Goal: Transaction & Acquisition: Purchase product/service

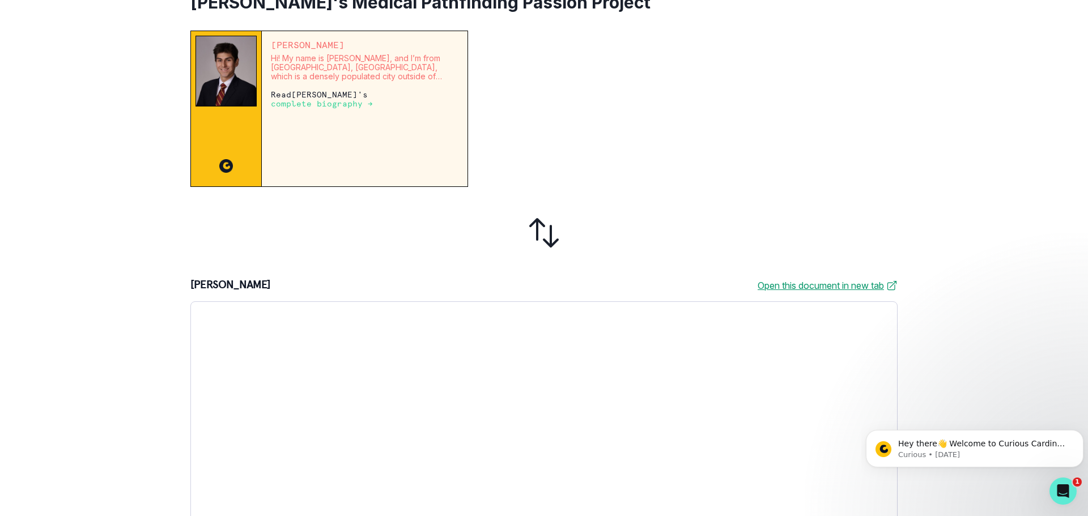
scroll to position [283, 0]
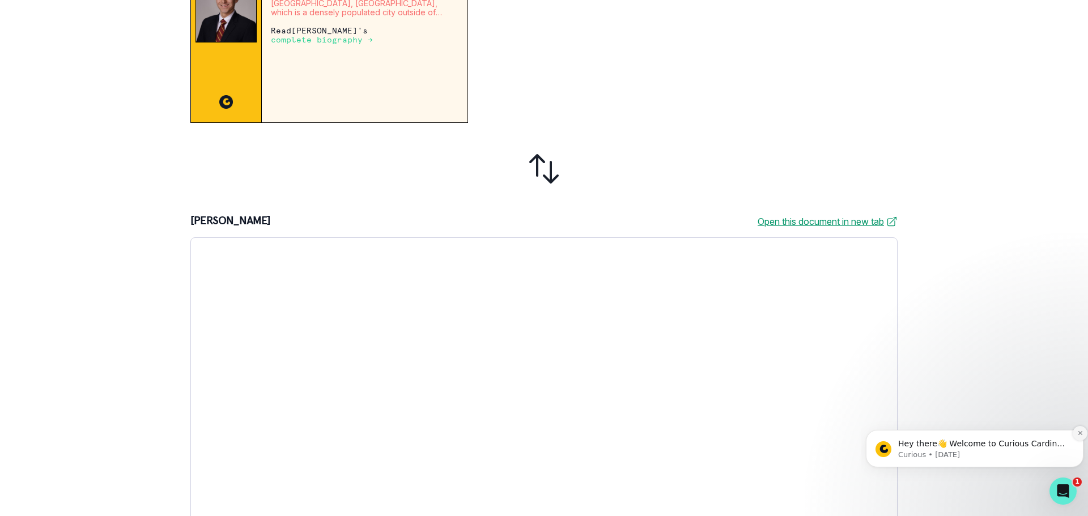
click at [1082, 430] on button "Dismiss notification" at bounding box center [1080, 433] width 15 height 15
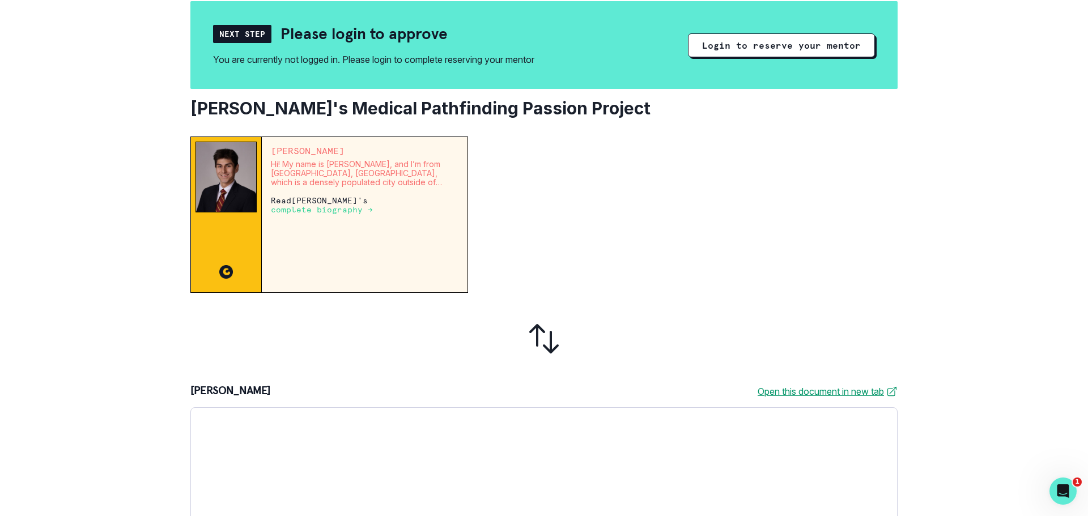
scroll to position [0, 0]
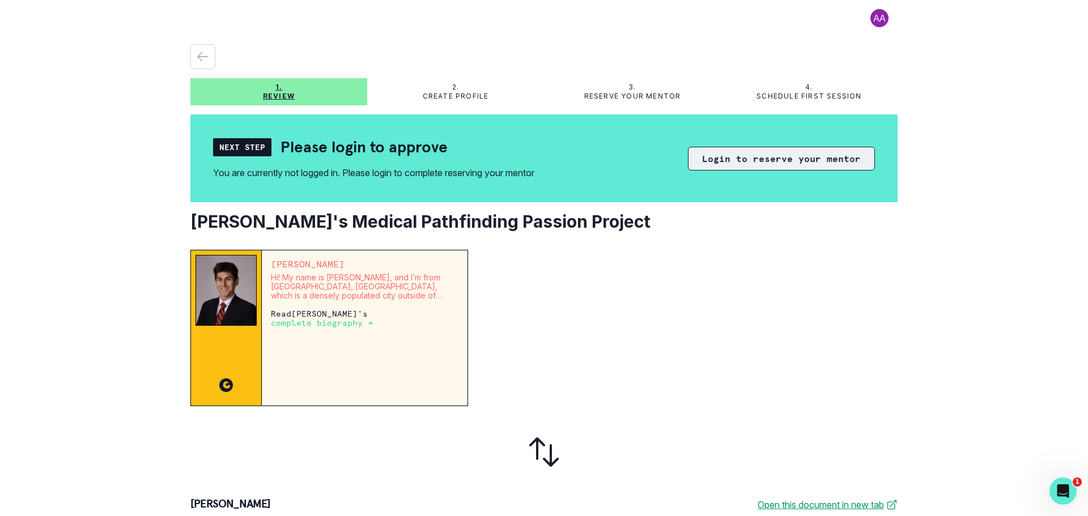
click at [775, 157] on button "Login to reserve your mentor" at bounding box center [781, 159] width 187 height 24
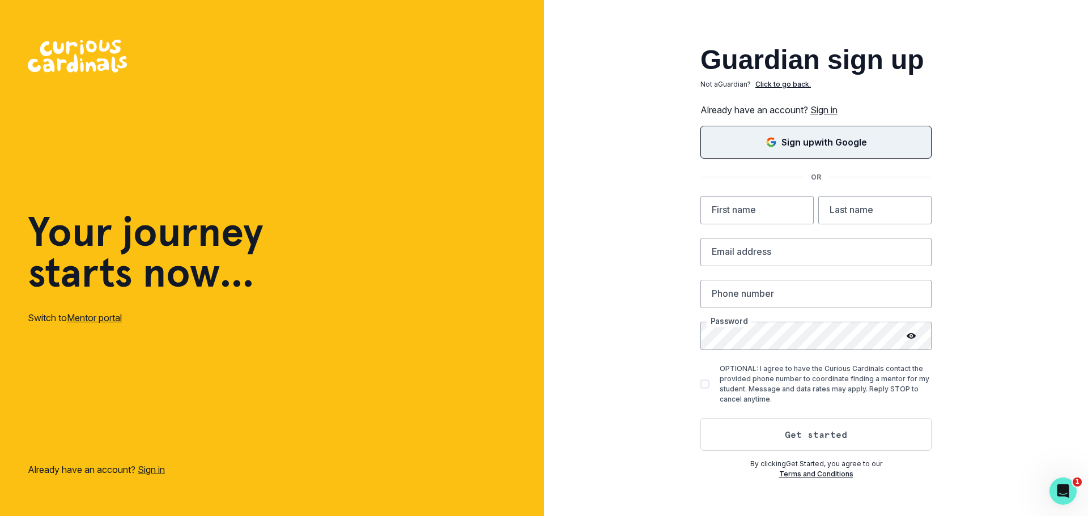
click at [819, 149] on button "Sign up with Google" at bounding box center [815, 142] width 231 height 33
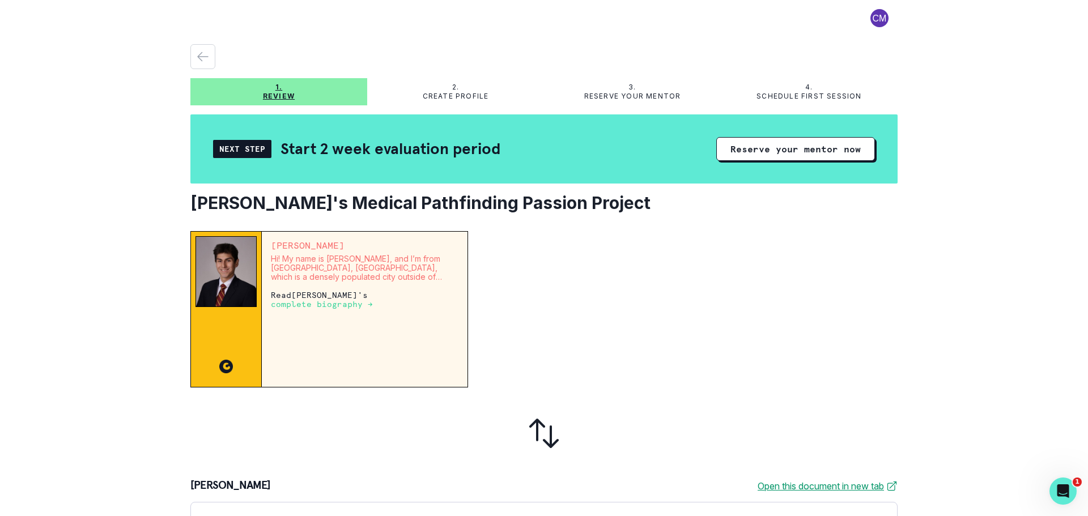
click at [827, 395] on div "[PERSON_NAME] Hi! My name is [PERSON_NAME], and I’m from [GEOGRAPHIC_DATA], [GE…" at bounding box center [543, 510] width 707 height 558
click at [772, 156] on button "Reserve your mentor now" at bounding box center [795, 149] width 159 height 24
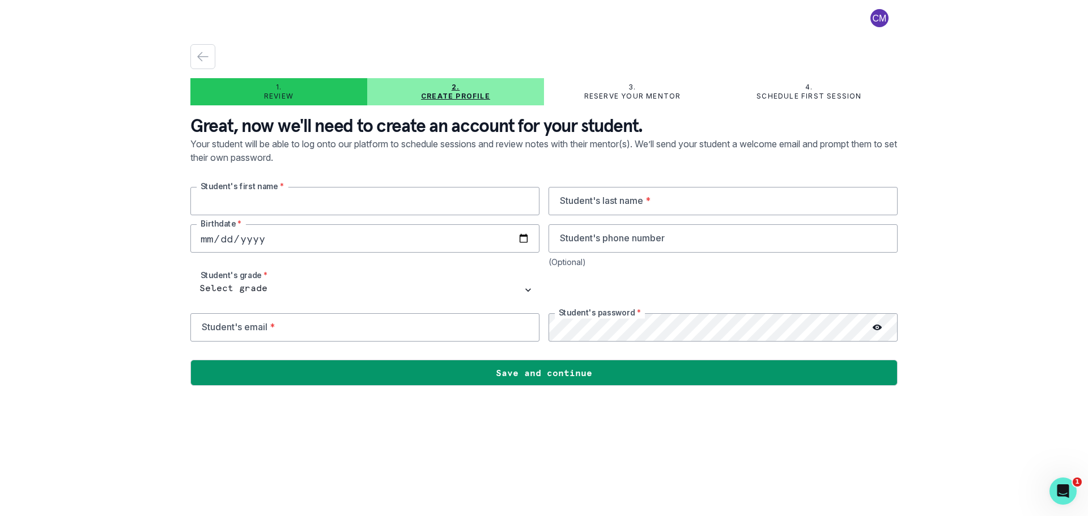
click at [273, 203] on input "text" at bounding box center [364, 201] width 349 height 28
type input "[PERSON_NAME]"
type input "9087634245"
type input "[EMAIL_ADDRESS][DOMAIN_NAME]"
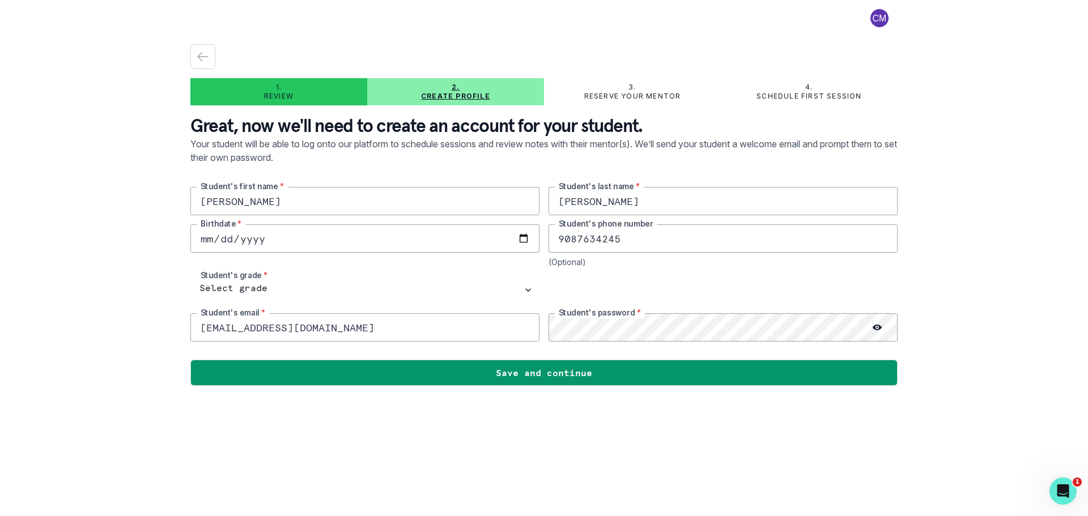
click at [271, 243] on input "date" at bounding box center [364, 238] width 349 height 28
type input "[DATE]"
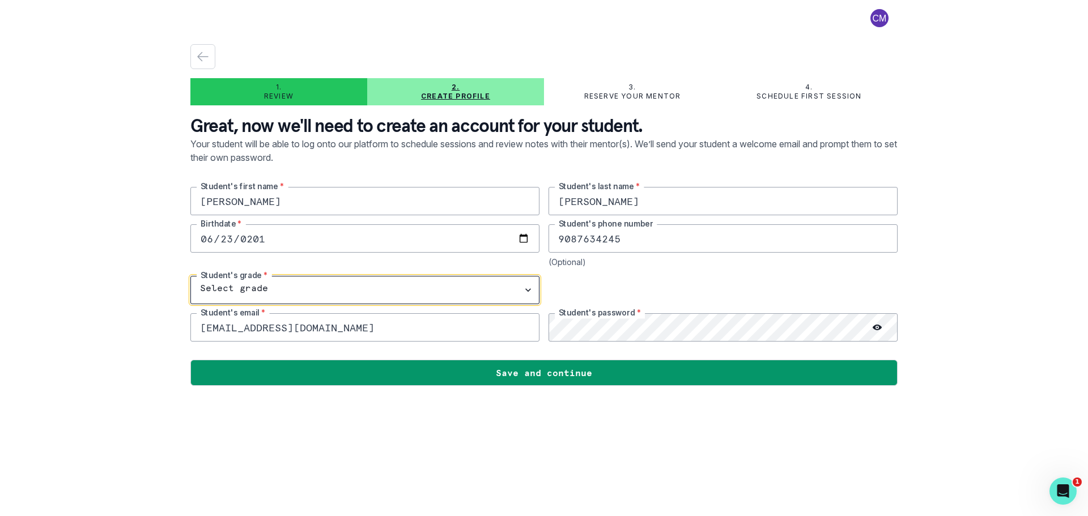
click at [262, 287] on select "Select grade 1st Grade 2nd Grade 3rd Grade 4th Grade 5th Grade 6th Grade 7th Gr…" at bounding box center [364, 290] width 349 height 28
select select "9th Grade"
click at [190, 276] on select "Select grade 1st Grade 2nd Grade 3rd Grade 4th Grade 5th Grade 6th Grade 7th Gr…" at bounding box center [364, 290] width 349 height 28
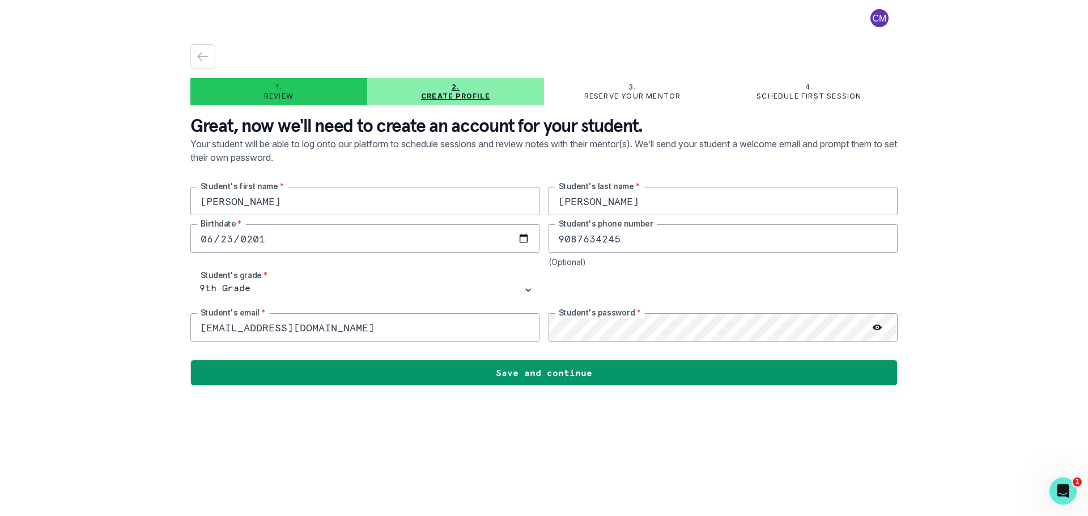
click at [265, 333] on input "[EMAIL_ADDRESS][DOMAIN_NAME]" at bounding box center [364, 327] width 349 height 28
drag, startPoint x: 341, startPoint y: 332, endPoint x: 175, endPoint y: 322, distance: 166.4
click at [175, 322] on div "1. Review 2. Create profile 3. Reserve your mentor 4. Schedule first session Gr…" at bounding box center [544, 258] width 1088 height 516
type input "[PERSON_NAME][EMAIL_ADDRESS][DOMAIN_NAME]"
drag, startPoint x: 639, startPoint y: 244, endPoint x: 547, endPoint y: 238, distance: 91.5
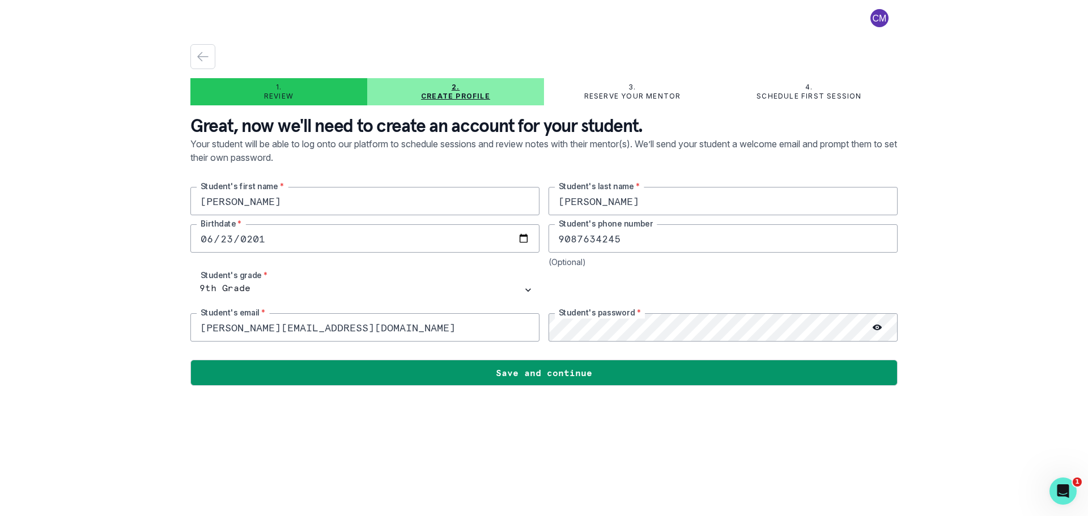
click at [547, 238] on div "[PERSON_NAME] Student's first name * [PERSON_NAME] Student's last name * [DEMOG…" at bounding box center [543, 264] width 707 height 155
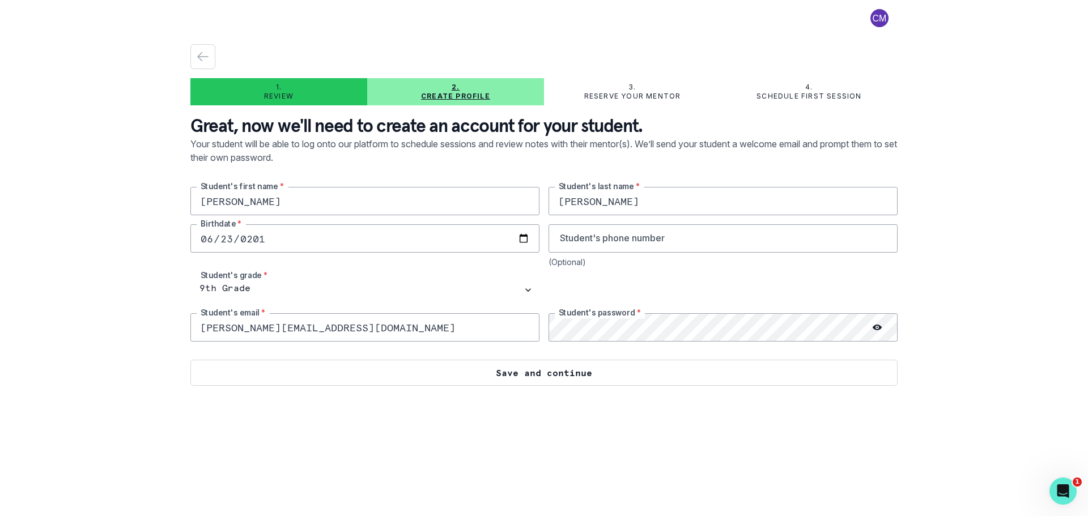
click at [583, 370] on button "Save and continue" at bounding box center [543, 373] width 707 height 26
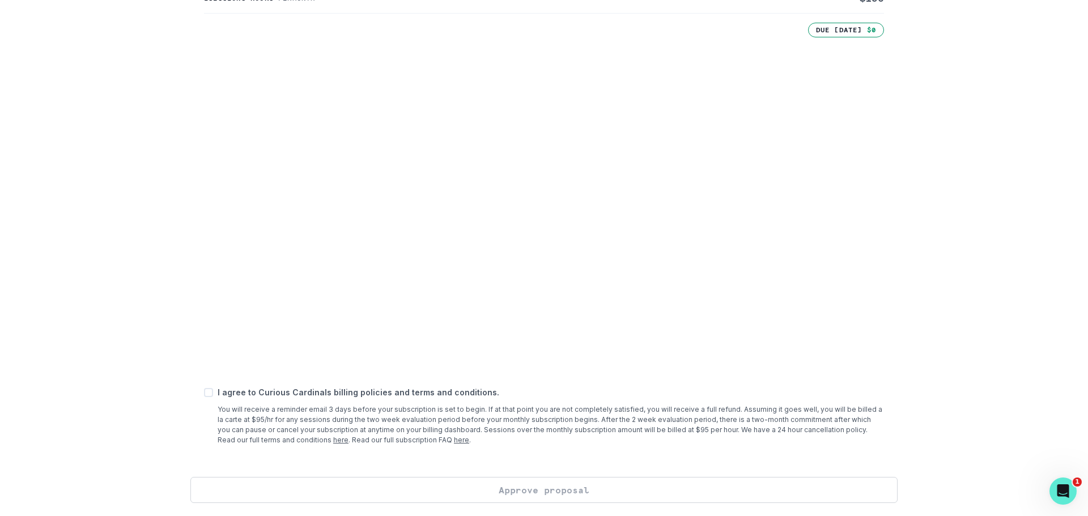
scroll to position [330, 0]
click at [135, 305] on div "1. Review 2. Create profile 3. Reserve your mentor 4. Schedule first session Ho…" at bounding box center [544, 258] width 1088 height 516
click at [206, 390] on span at bounding box center [208, 392] width 9 height 9
click at [204, 392] on input "checkbox" at bounding box center [203, 392] width 1 height 1
checkbox input "true"
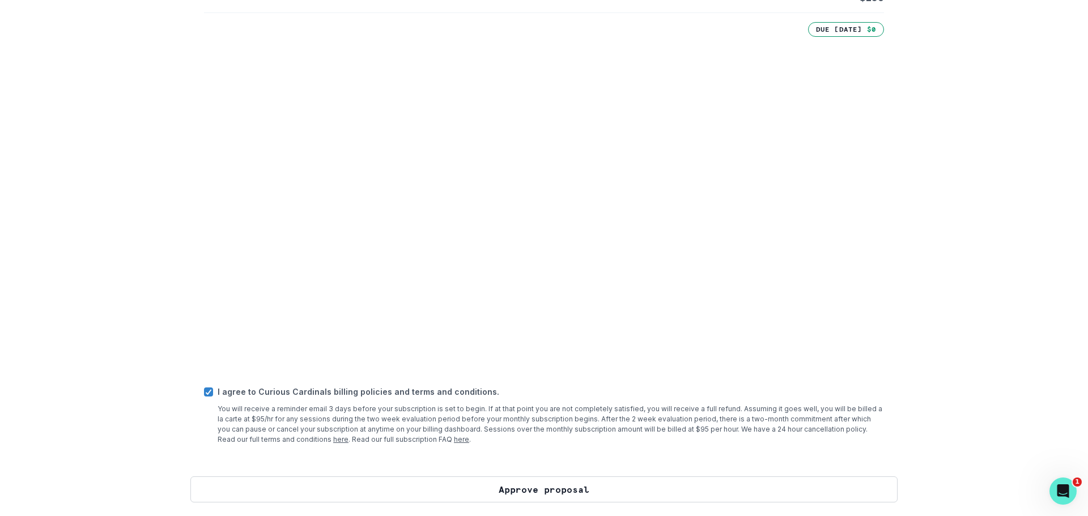
click at [536, 494] on button "Approve proposal" at bounding box center [543, 490] width 707 height 26
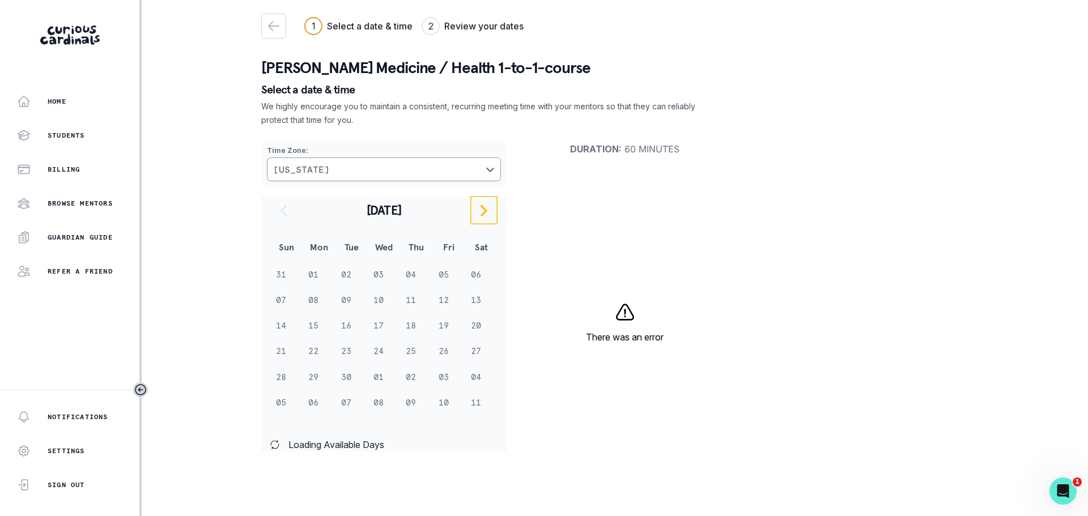
click at [481, 211] on icon "navigate to next month" at bounding box center [484, 211] width 14 height 14
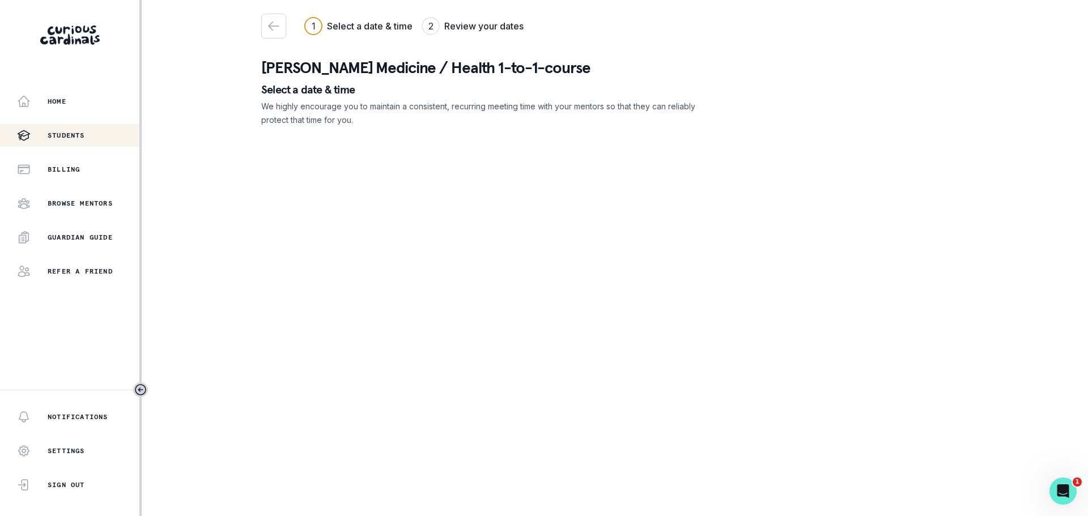
click at [74, 138] on p "Students" at bounding box center [66, 135] width 37 height 9
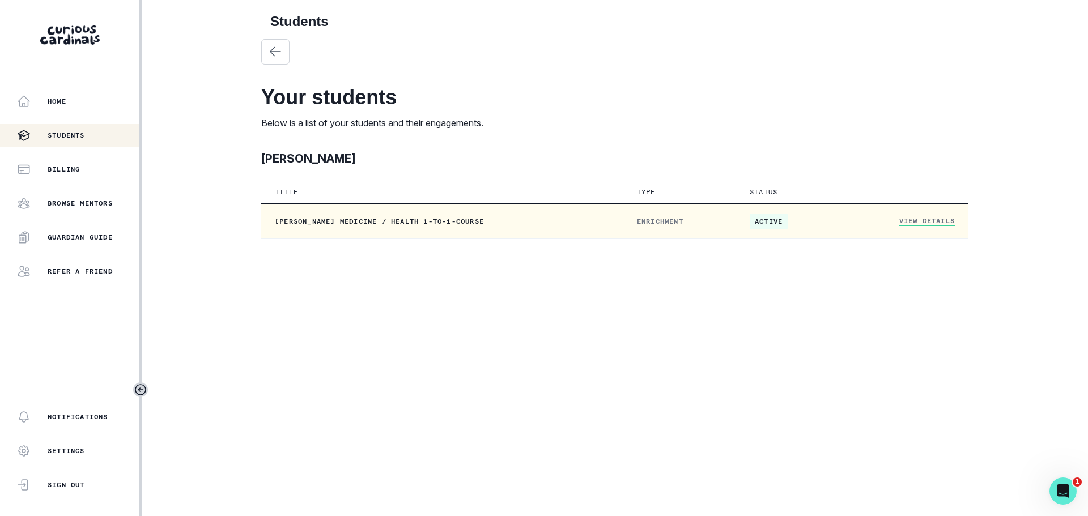
click at [917, 219] on link "View Details" at bounding box center [927, 221] width 56 height 10
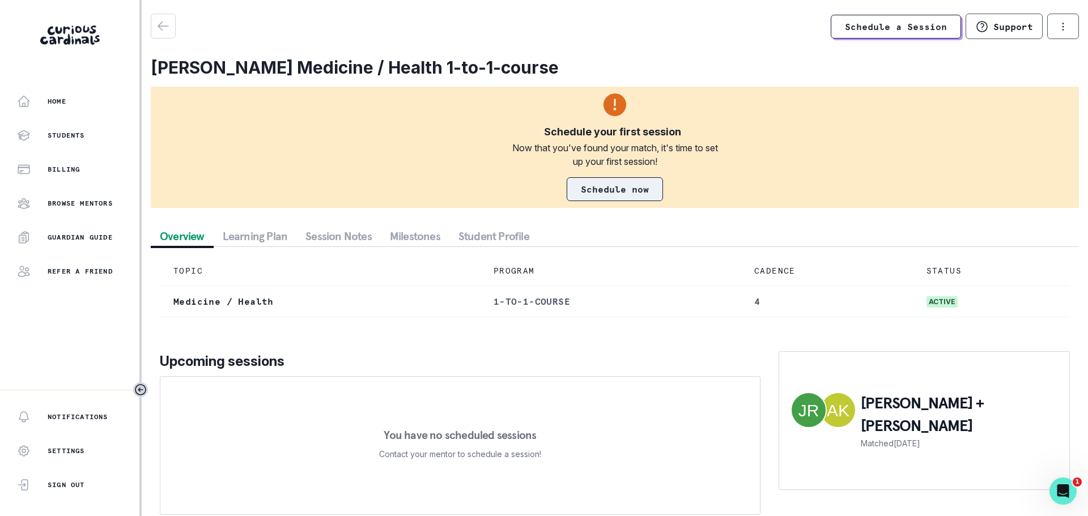
click at [627, 189] on link "Schedule now" at bounding box center [615, 189] width 96 height 24
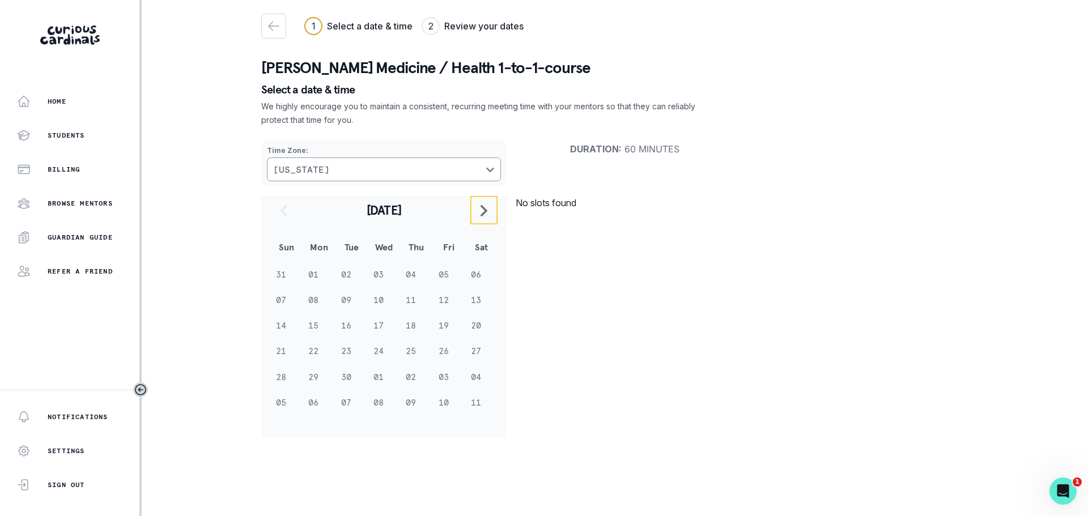
click at [474, 211] on button "navigate to next month" at bounding box center [483, 210] width 27 height 28
click at [288, 216] on icon "navigate to previous month" at bounding box center [284, 211] width 14 height 14
click at [278, 209] on icon "navigate to previous month" at bounding box center [284, 211] width 14 height 14
click at [487, 219] on button "navigate to next month" at bounding box center [483, 210] width 27 height 28
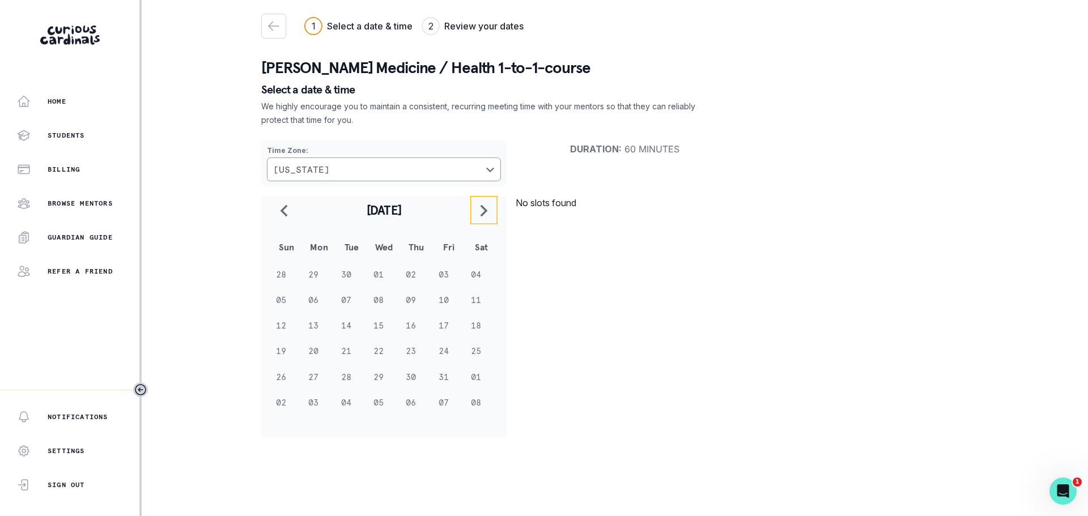
click at [487, 219] on button "navigate to next month" at bounding box center [483, 210] width 27 height 28
click at [487, 219] on div "[DATE]" at bounding box center [383, 209] width 227 height 27
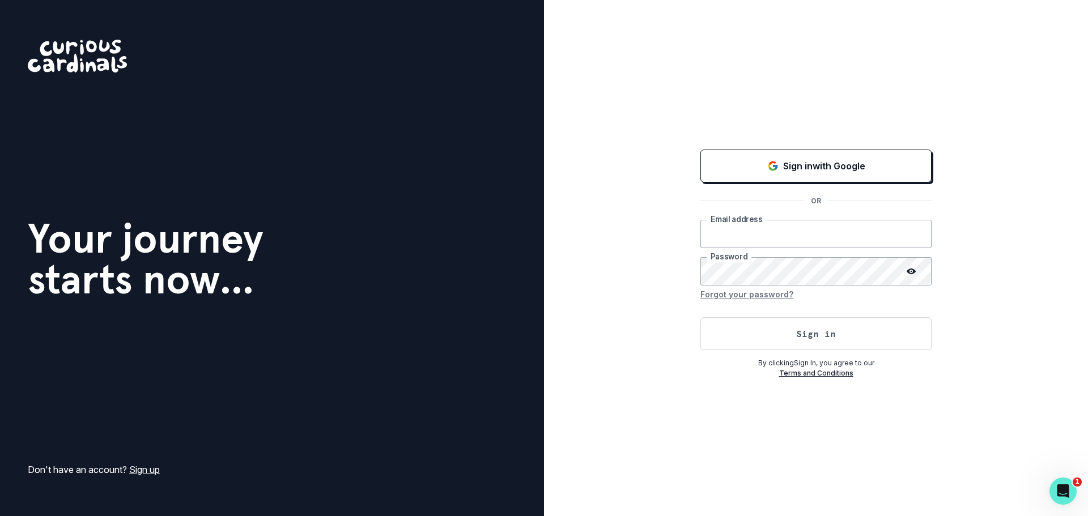
type input "[PERSON_NAME][EMAIL_ADDRESS][DOMAIN_NAME]"
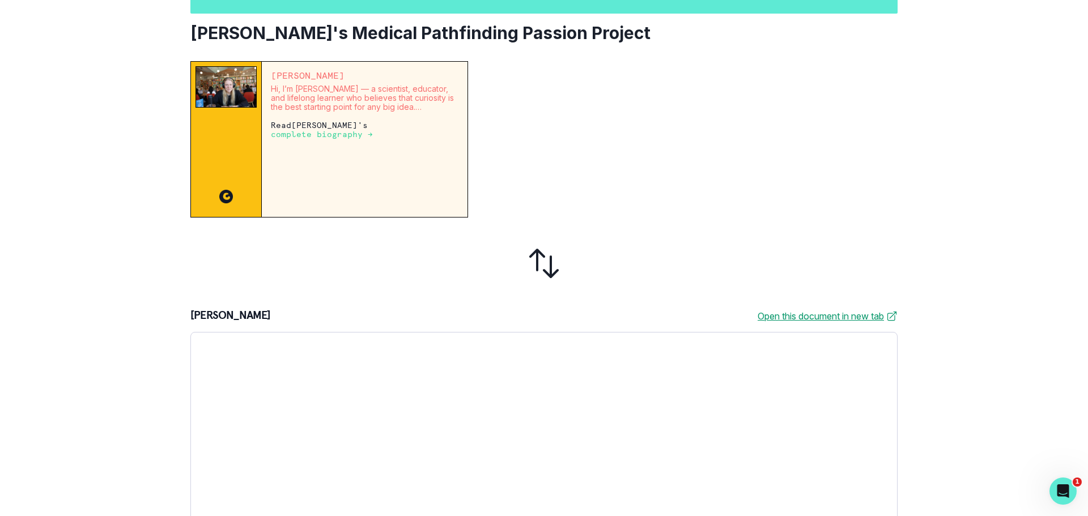
scroll to position [57, 0]
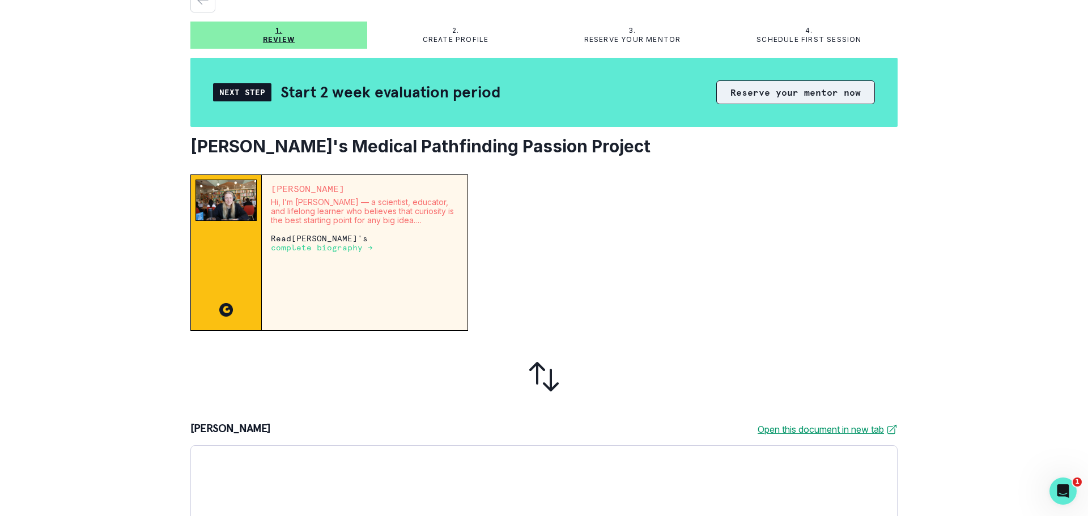
click at [738, 90] on button "Reserve your mentor now" at bounding box center [795, 92] width 159 height 24
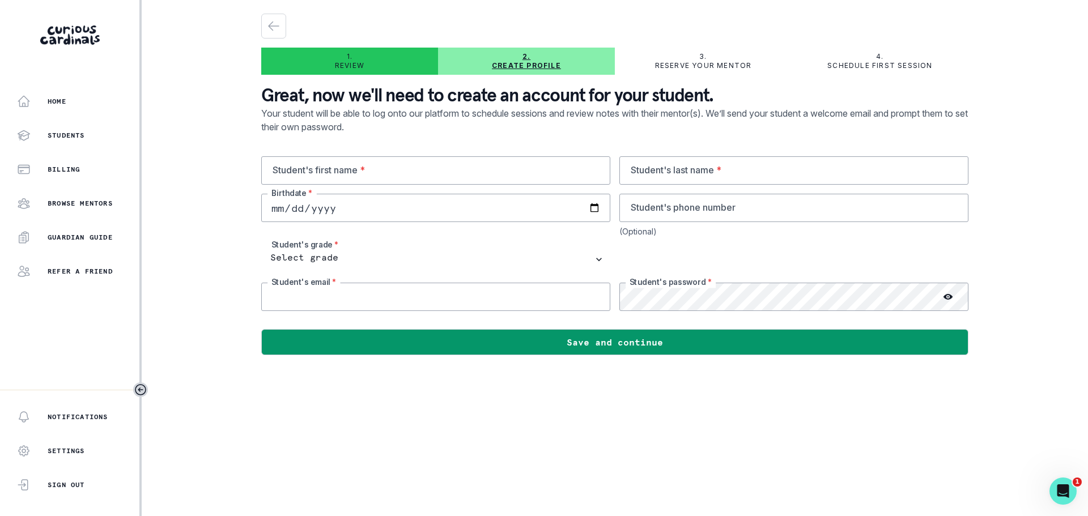
type input "[PERSON_NAME][EMAIL_ADDRESS][DOMAIN_NAME]"
click at [384, 173] on input "text" at bounding box center [435, 170] width 349 height 28
type input "Nithya"
type input "Komarraju"
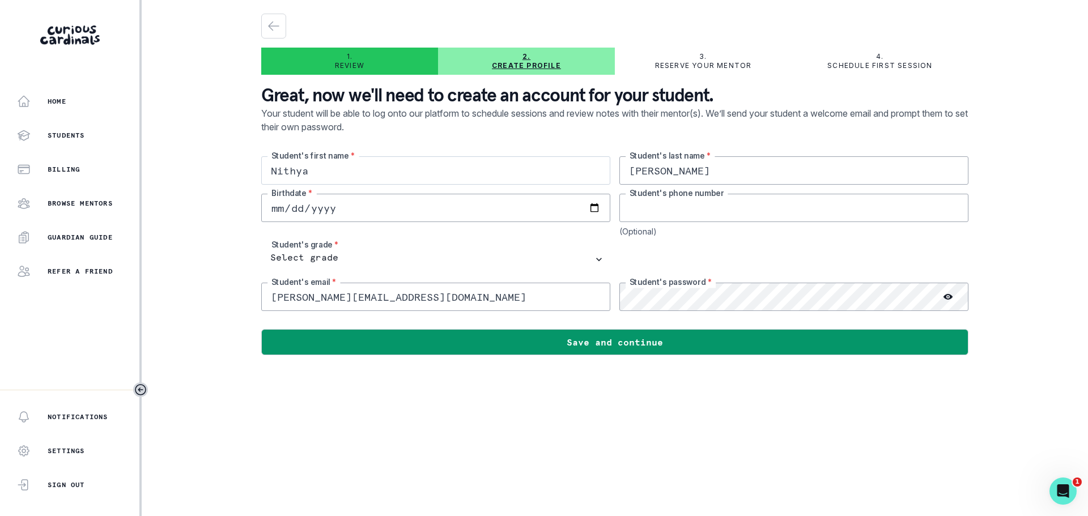
type input "9087634245"
click at [269, 208] on input "date" at bounding box center [435, 208] width 349 height 28
type input "[DATE]"
drag, startPoint x: 701, startPoint y: 207, endPoint x: 577, endPoint y: 206, distance: 124.1
click at [577, 206] on div "Nithya Student's first name * Komarraju Student's last name * 2011-06-23 Birthd…" at bounding box center [614, 233] width 707 height 155
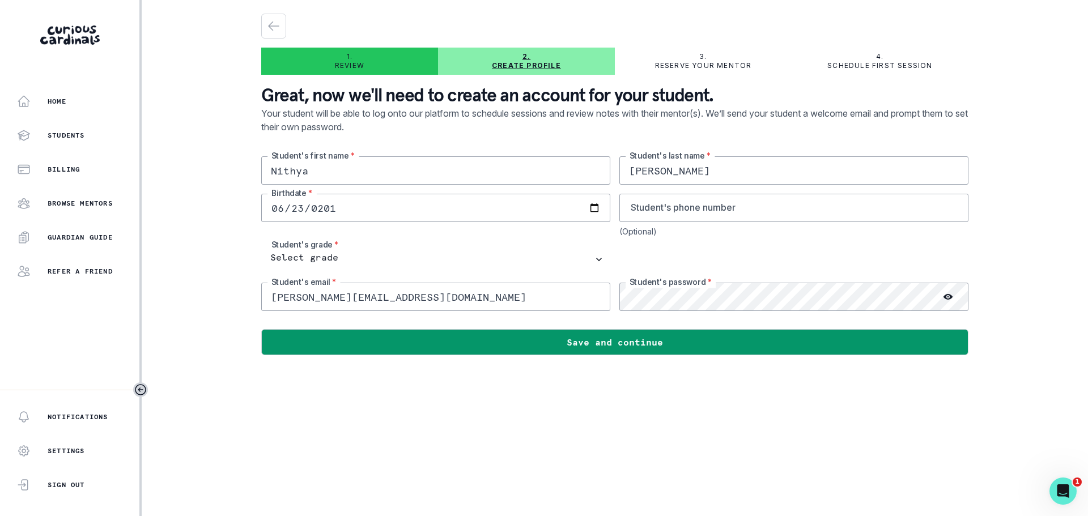
click at [351, 301] on input "[PERSON_NAME][EMAIL_ADDRESS][DOMAIN_NAME]" at bounding box center [435, 297] width 349 height 28
drag, startPoint x: 436, startPoint y: 300, endPoint x: 171, endPoint y: 296, distance: 265.2
click at [171, 296] on div "Home Students Billing Browse Mentors Guardian Guide Refer a friend Notification…" at bounding box center [544, 258] width 1088 height 516
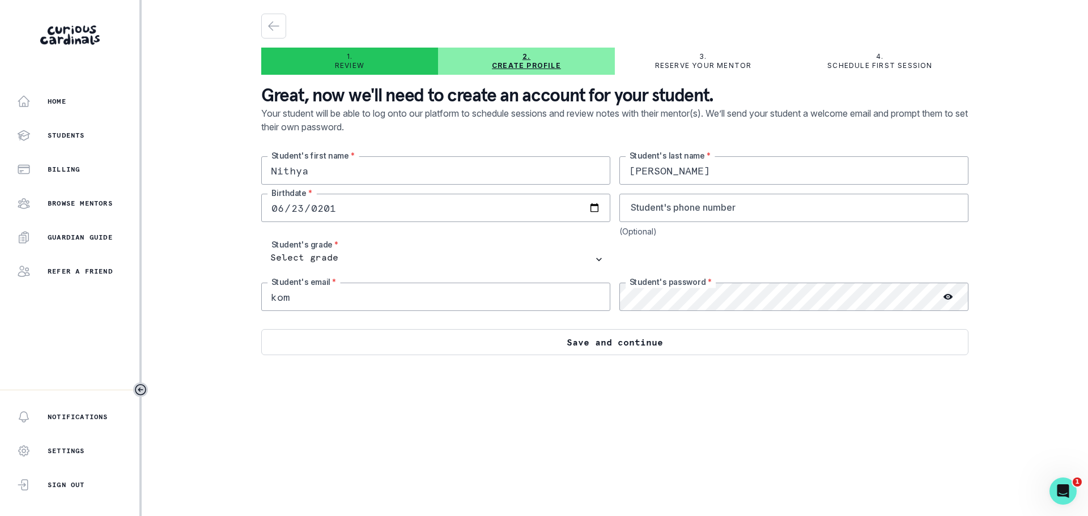
type input "komarrajunithya23@gmail.com"
type input "9087634245"
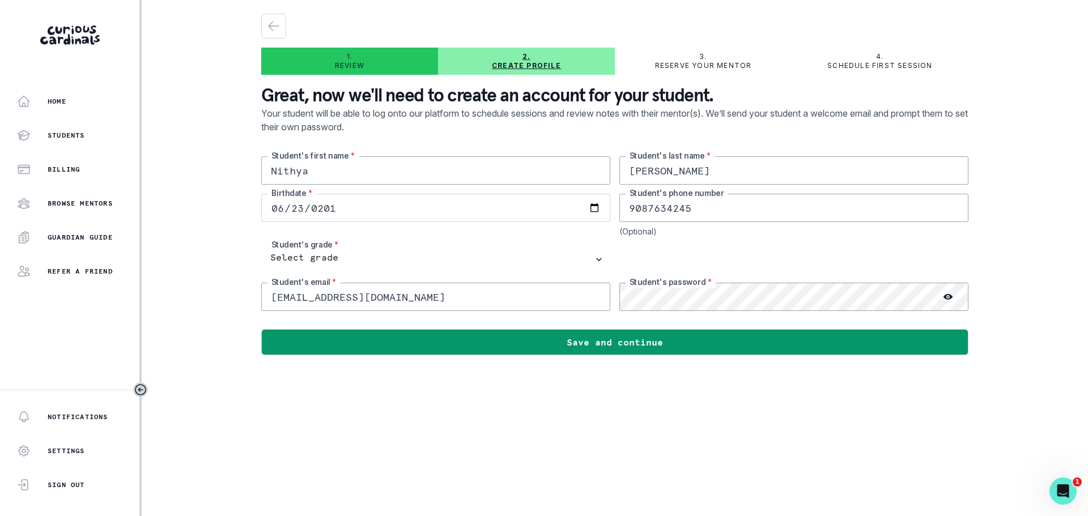
click at [604, 206] on div "Nithya Student's first name * Komarraju Student's last name * 2011-06-23 Birthd…" at bounding box center [614, 233] width 707 height 155
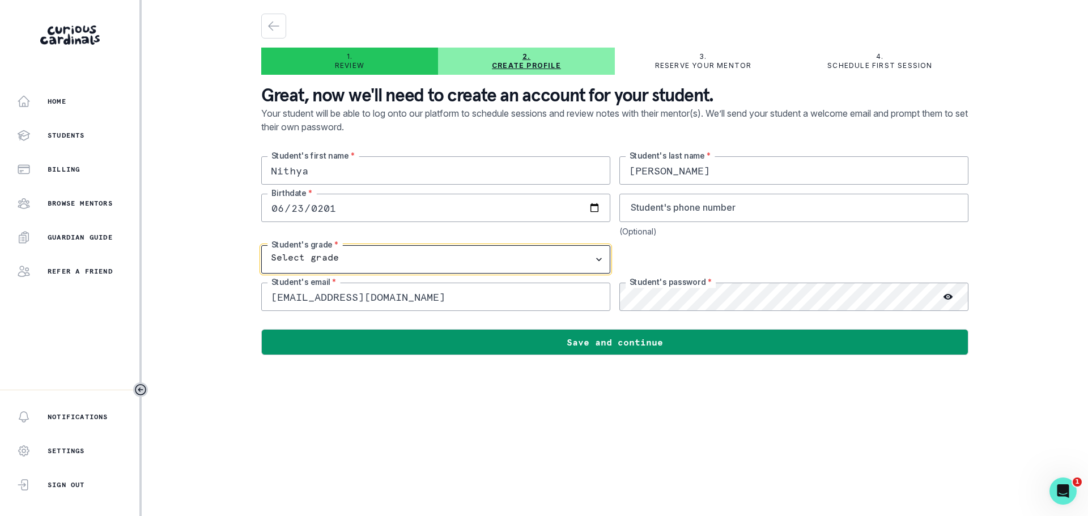
click at [355, 257] on select "Select grade 1st Grade 2nd Grade 3rd Grade 4th Grade 5th Grade 6th Grade 7th Gr…" at bounding box center [435, 259] width 349 height 28
select select "9th Grade"
click at [261, 245] on select "Select grade 1st Grade 2nd Grade 3rd Grade 4th Grade 5th Grade 6th Grade 7th Gr…" at bounding box center [435, 259] width 349 height 28
click at [593, 296] on div "Nithya Student's first name * Komarraju Student's last name * 2011-06-23 Birthd…" at bounding box center [614, 233] width 707 height 155
click at [637, 389] on main "1. Review 2. Create profile 3. Reserve your mentor 4. Schedule first session Gr…" at bounding box center [614, 258] width 725 height 516
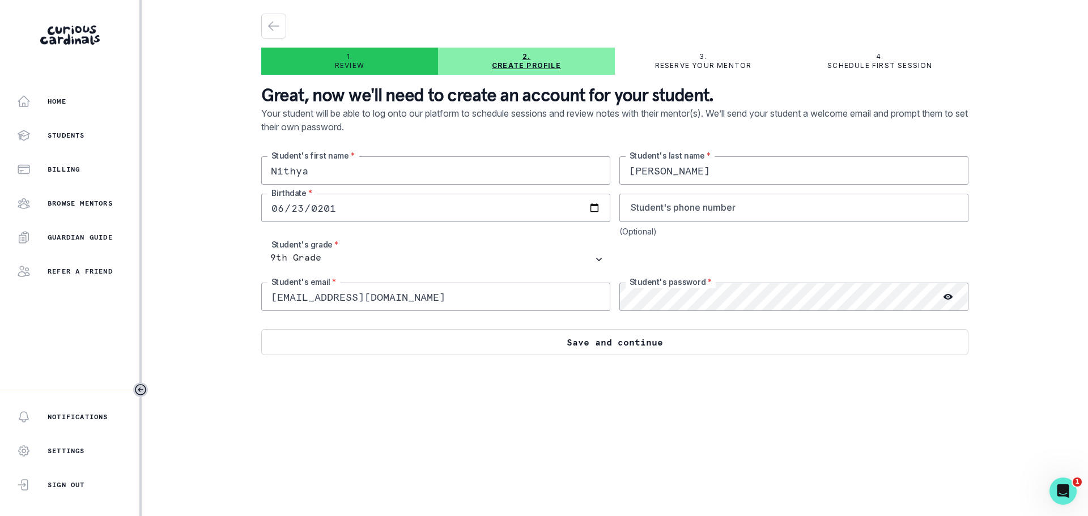
click at [655, 347] on button "Save and continue" at bounding box center [614, 342] width 707 height 26
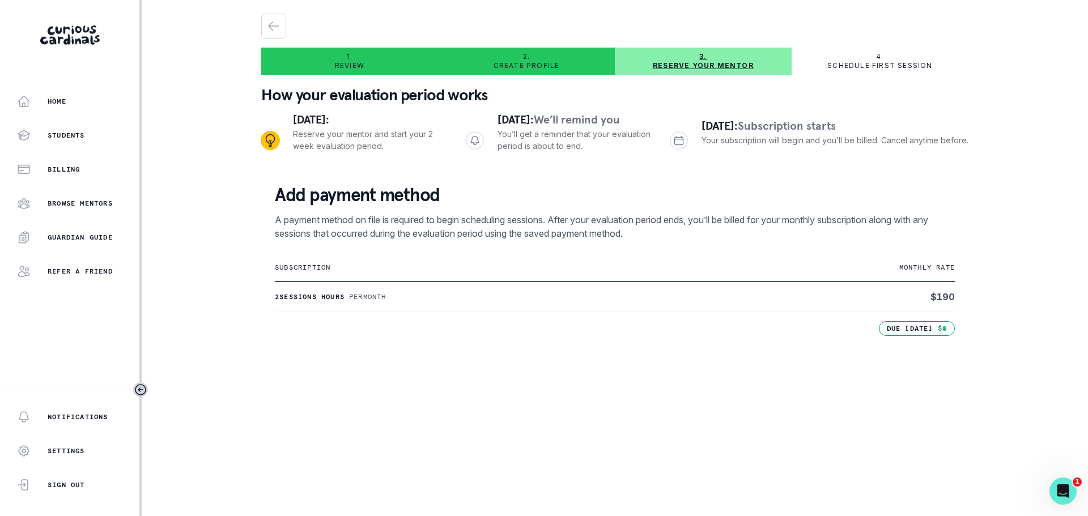
scroll to position [299, 0]
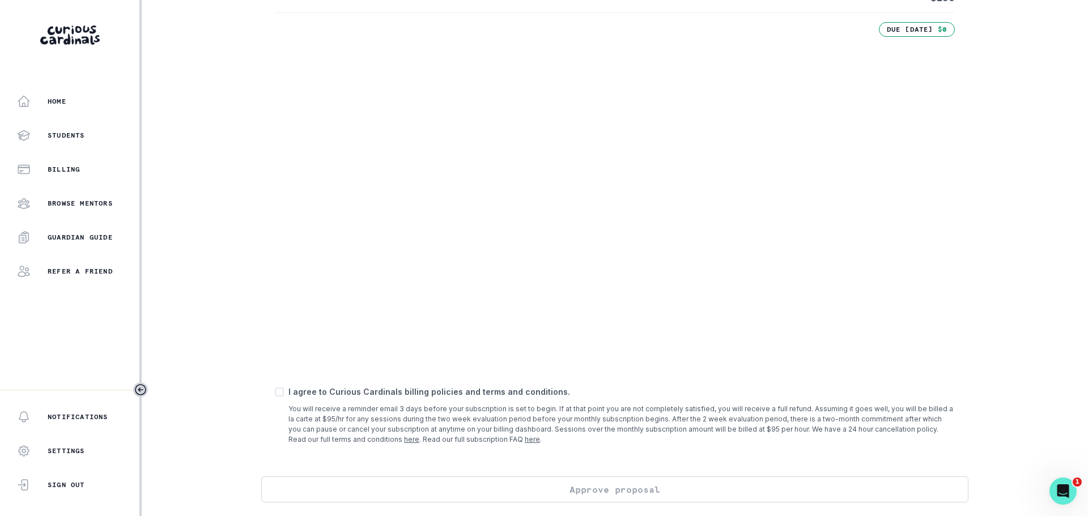
click at [281, 389] on span at bounding box center [279, 392] width 9 height 9
click at [275, 392] on input "checkbox" at bounding box center [274, 392] width 1 height 1
checkbox input "true"
click at [579, 492] on button "Approve proposal" at bounding box center [614, 490] width 707 height 26
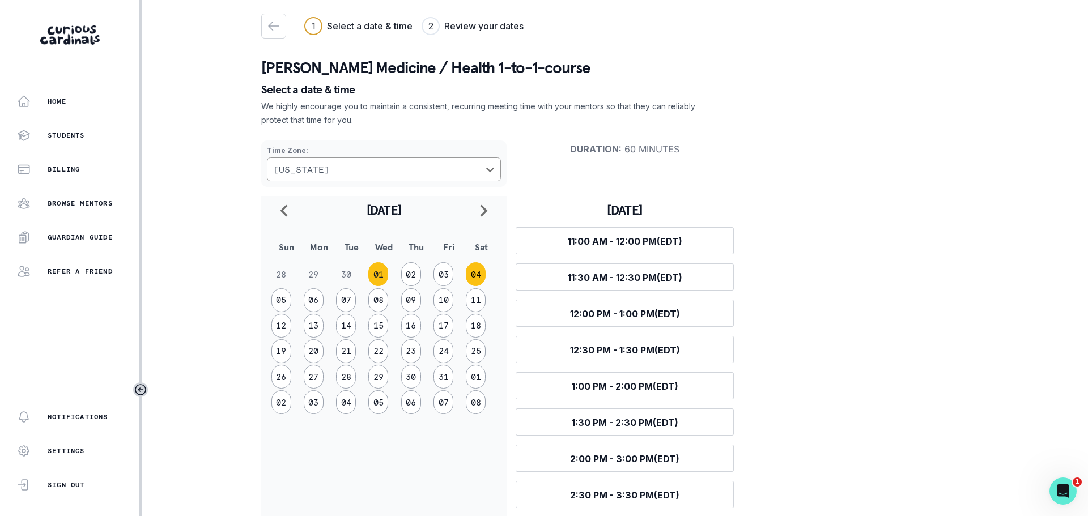
click at [472, 270] on button "04" at bounding box center [476, 274] width 20 height 24
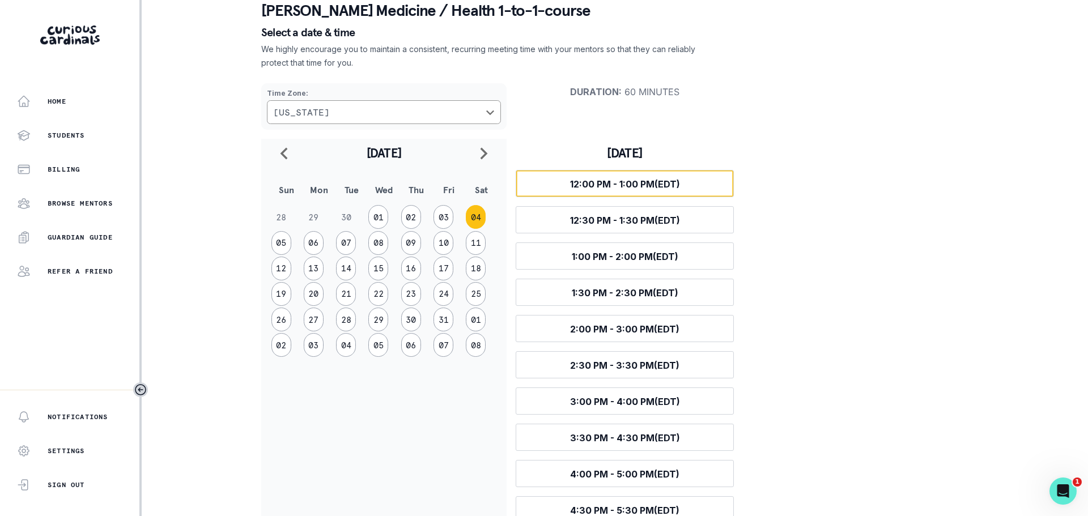
scroll to position [57, 0]
click at [630, 179] on button "Select time 12:00 PM - 1:00 PM (EDT)" at bounding box center [625, 184] width 218 height 27
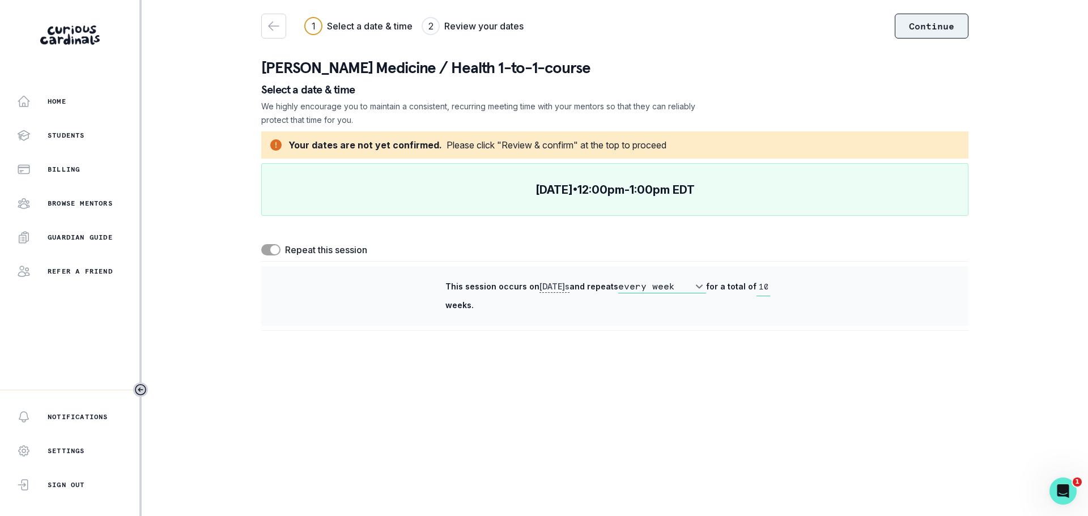
click at [939, 30] on button "Continue" at bounding box center [932, 26] width 74 height 25
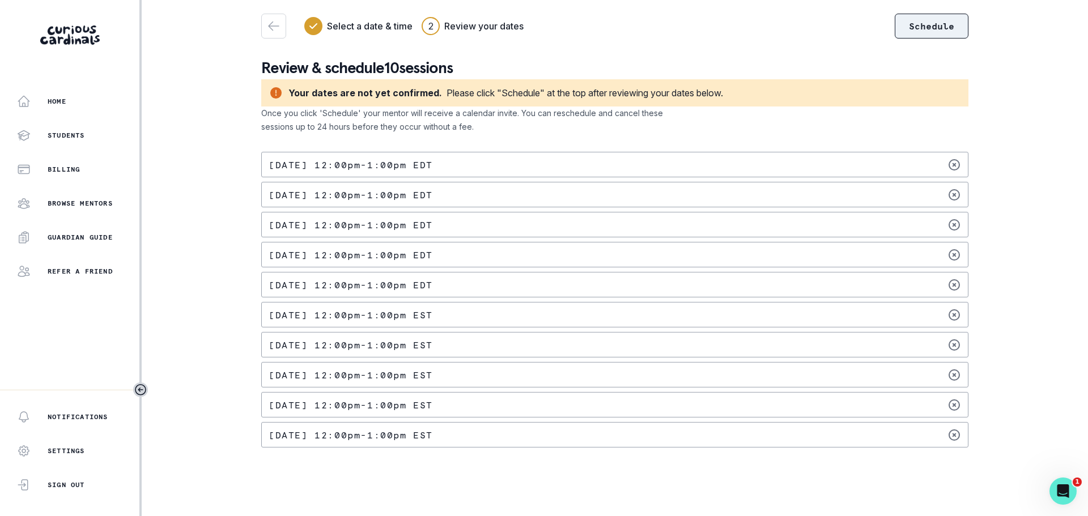
click at [958, 32] on button "Schedule" at bounding box center [932, 26] width 74 height 25
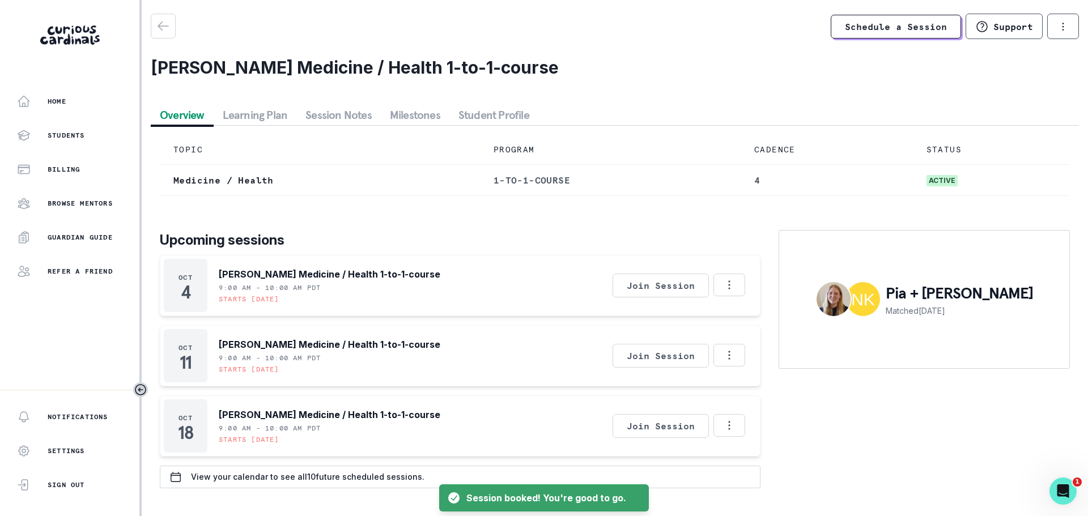
scroll to position [12, 0]
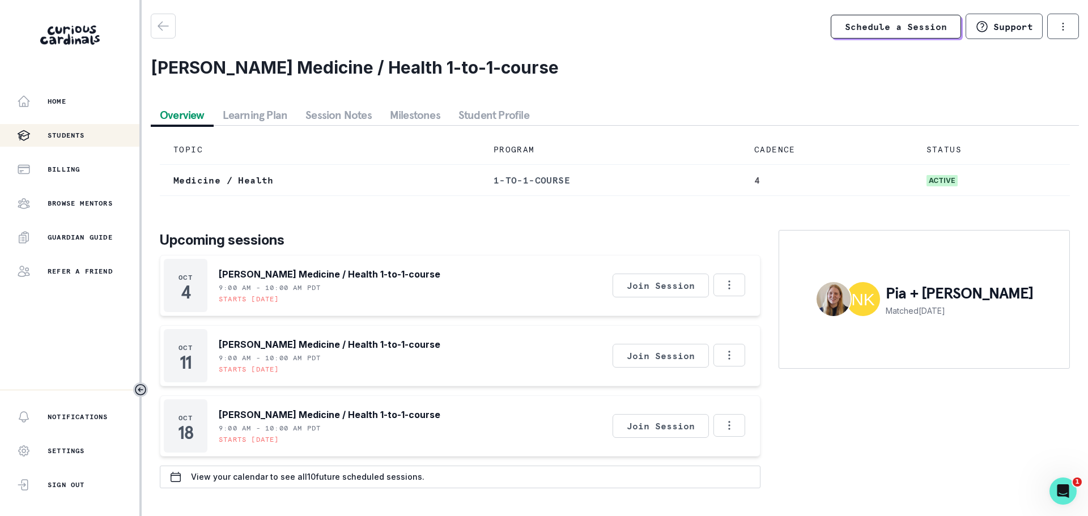
click at [75, 137] on p "Students" at bounding box center [66, 135] width 37 height 9
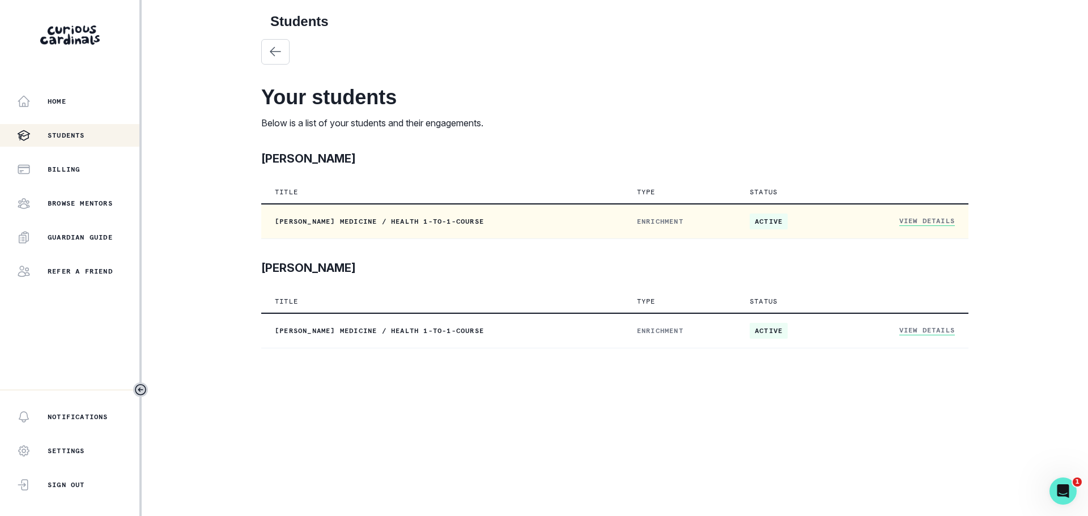
click at [338, 215] on td "[PERSON_NAME] Medicine / Health 1-to-1-course" at bounding box center [442, 221] width 362 height 35
click at [929, 221] on link "View Details" at bounding box center [927, 221] width 56 height 10
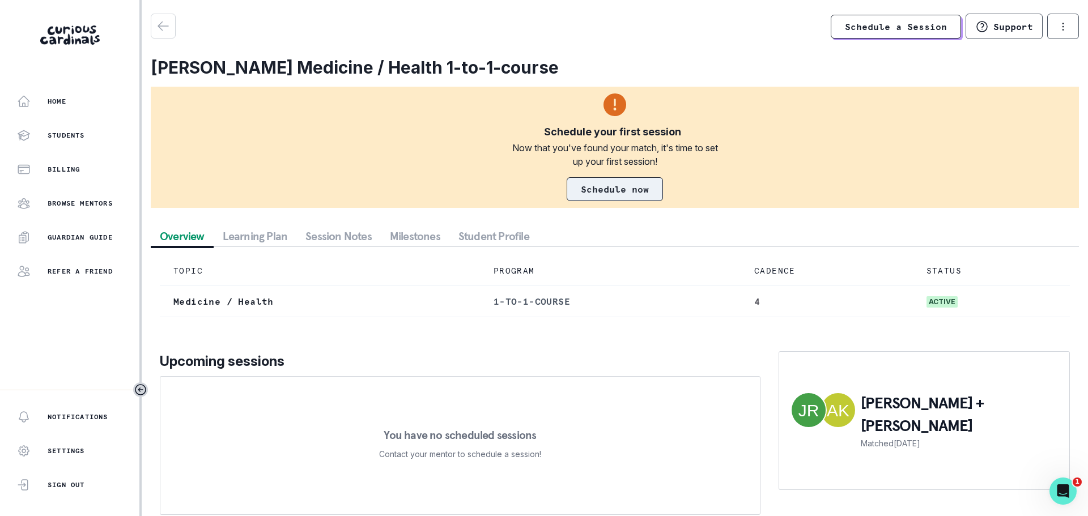
click at [623, 190] on link "Schedule now" at bounding box center [615, 189] width 96 height 24
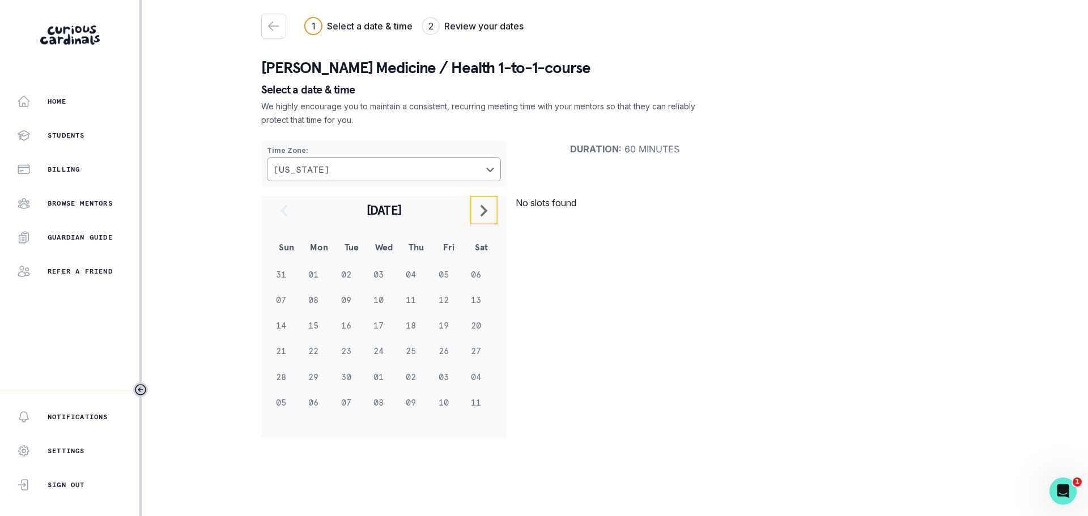
click at [475, 210] on button "navigate to next month" at bounding box center [483, 210] width 27 height 28
click at [487, 215] on icon "navigate to next month" at bounding box center [484, 211] width 14 height 14
click at [290, 207] on icon "navigate to previous month" at bounding box center [284, 211] width 14 height 14
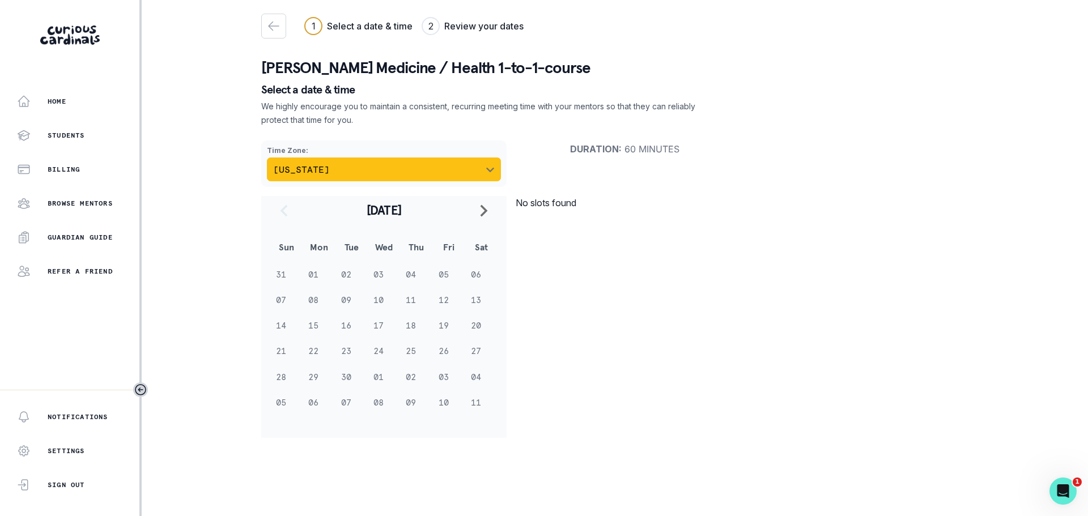
click at [488, 165] on icon "Choose a timezone" at bounding box center [490, 169] width 9 height 9
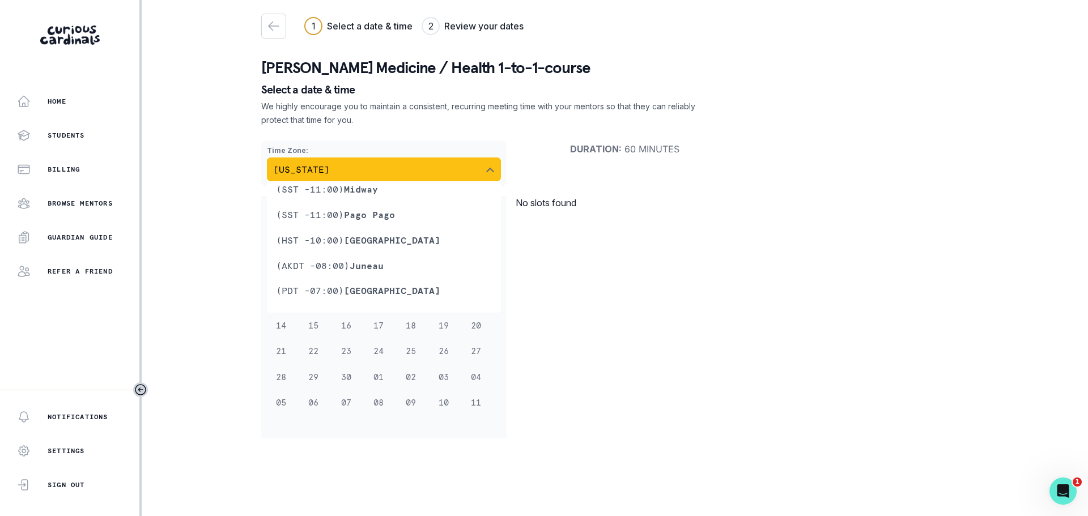
scroll to position [423, 0]
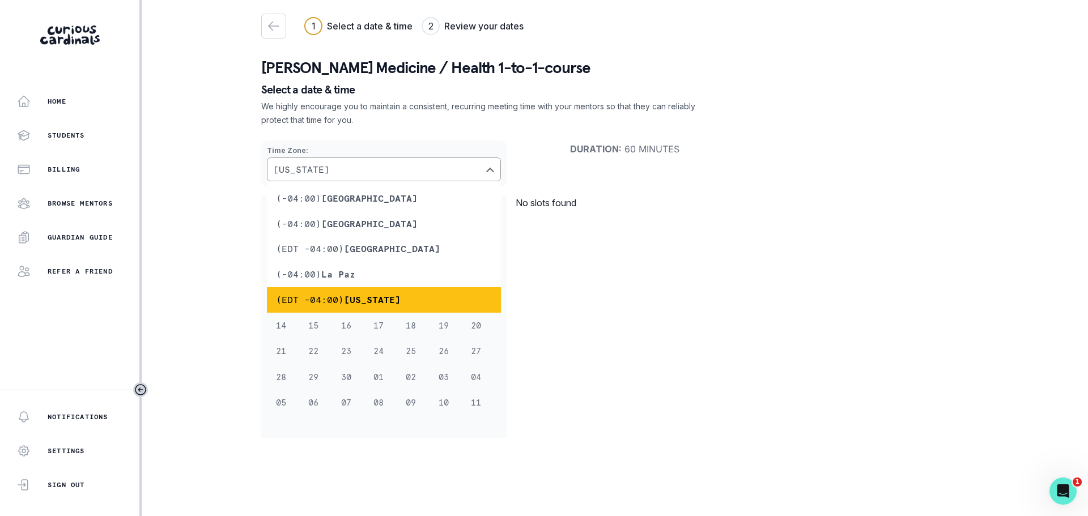
click at [560, 273] on div "No slots found" at bounding box center [625, 317] width 236 height 242
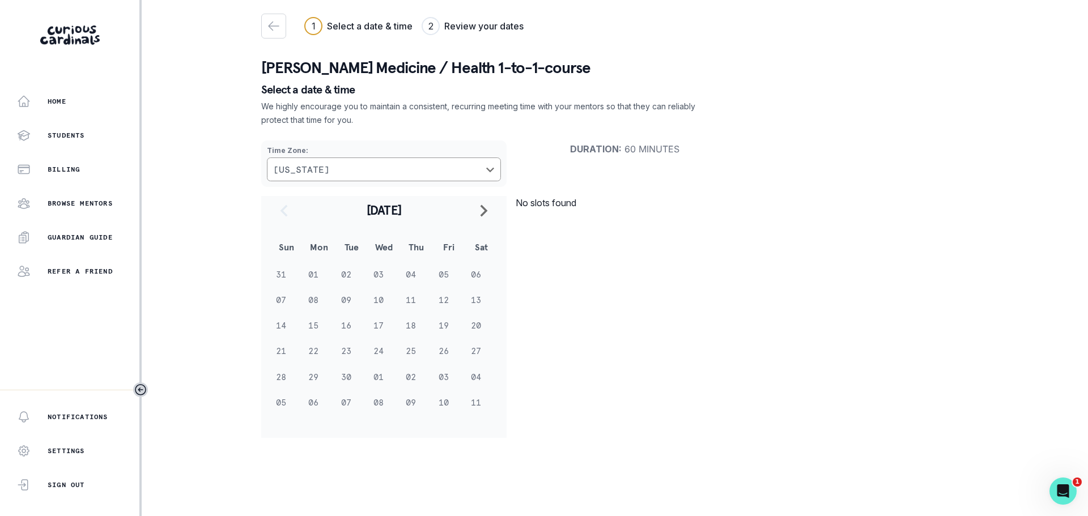
click at [74, 192] on div "Home Students Billing Browse Mentors Guardian Guide Refer a friend" at bounding box center [69, 186] width 139 height 193
click at [73, 198] on div "Browse Mentors" at bounding box center [78, 204] width 122 height 14
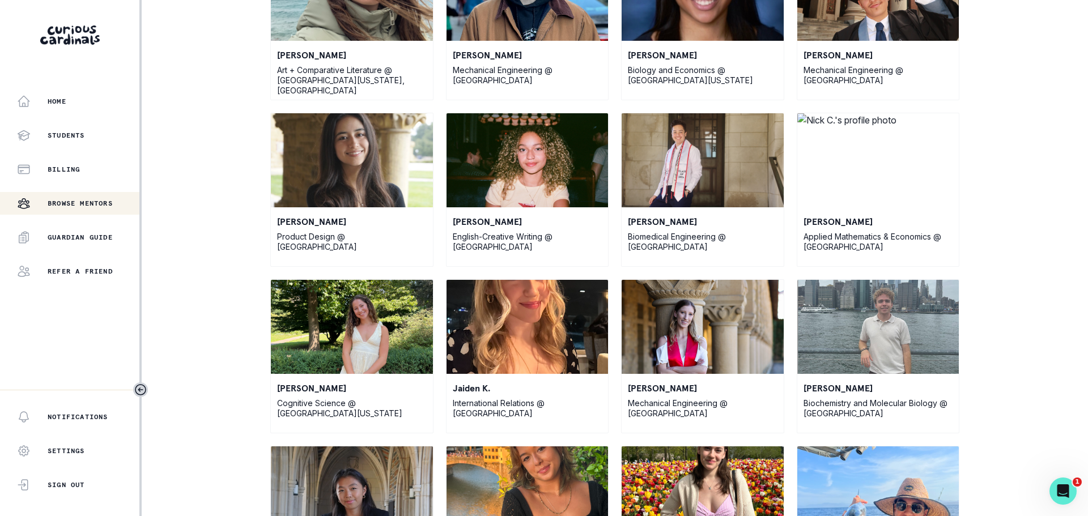
scroll to position [623, 0]
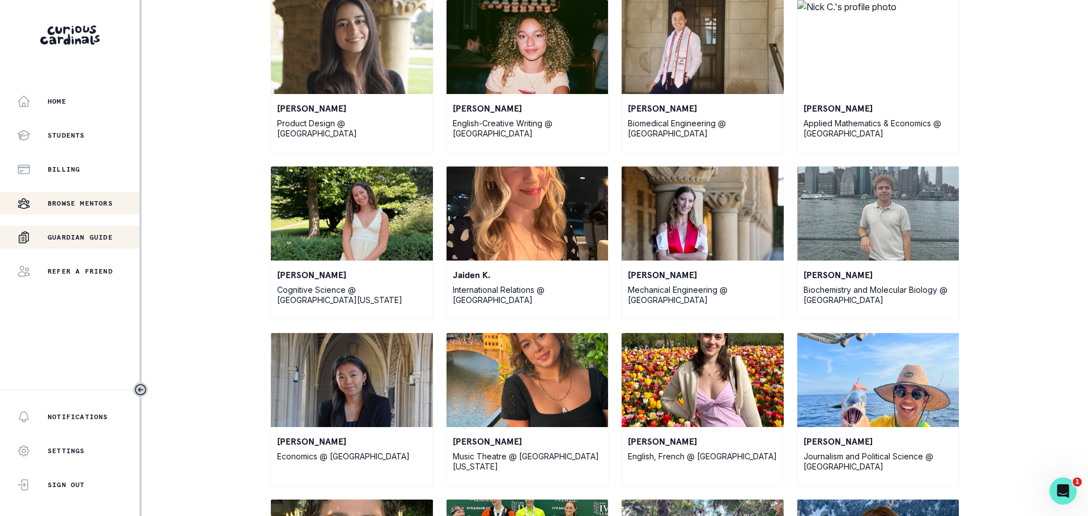
click at [75, 236] on p "Guardian Guide" at bounding box center [80, 237] width 65 height 9
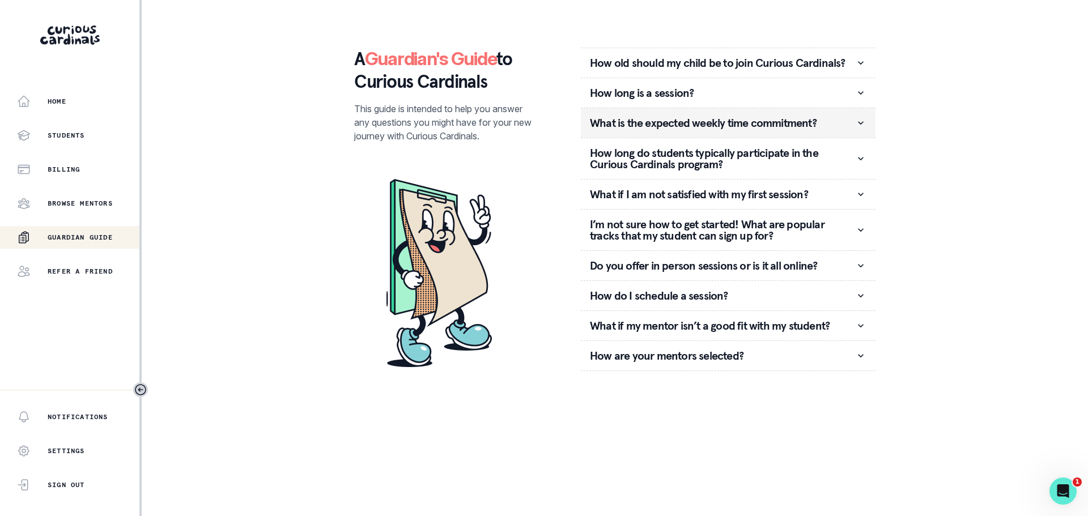
click at [861, 127] on icon "button" at bounding box center [860, 122] width 11 height 11
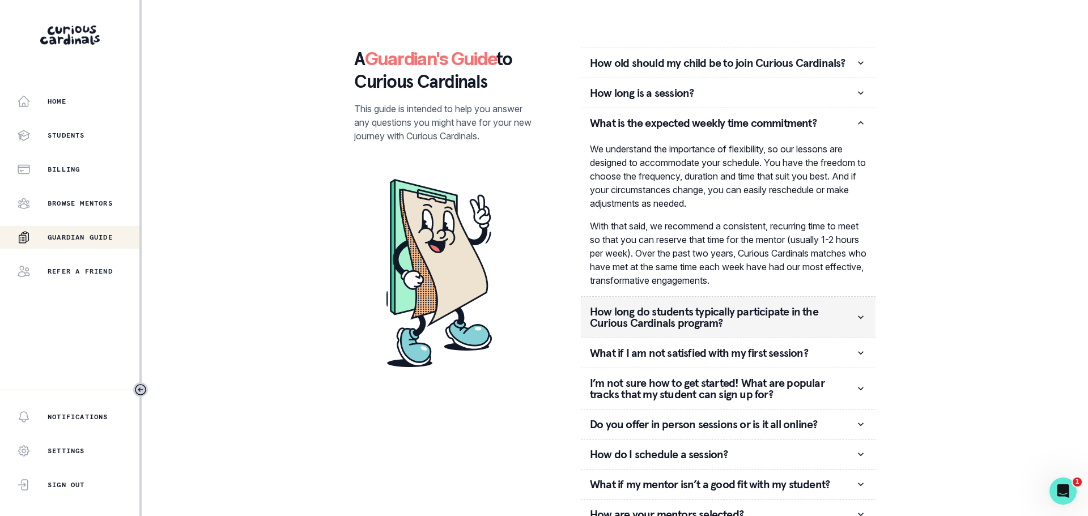
click at [829, 313] on p "How long do students typically participate in the Curious Cardinals program?" at bounding box center [722, 317] width 265 height 23
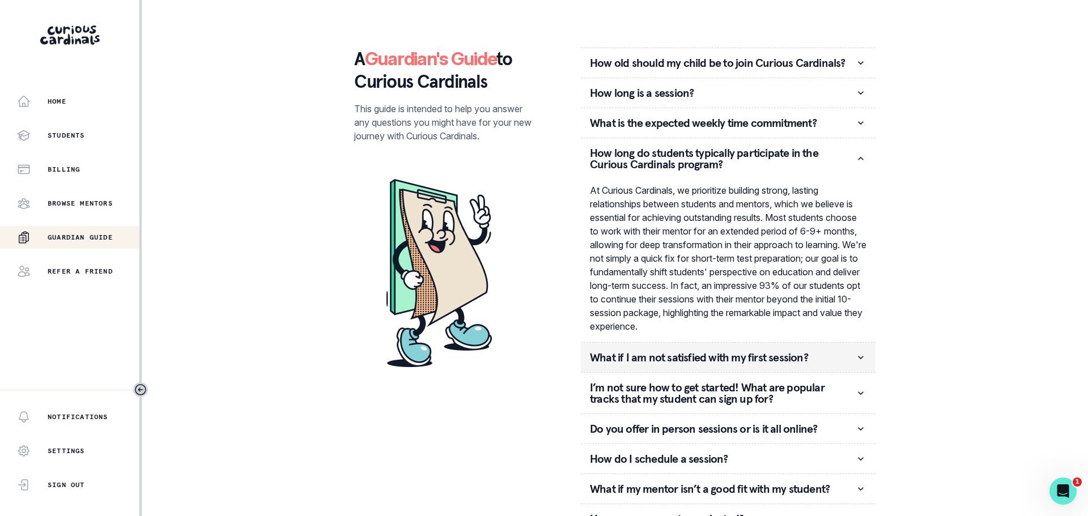
click at [814, 351] on button "What if I am not satisfied with my first session?" at bounding box center [728, 357] width 295 height 29
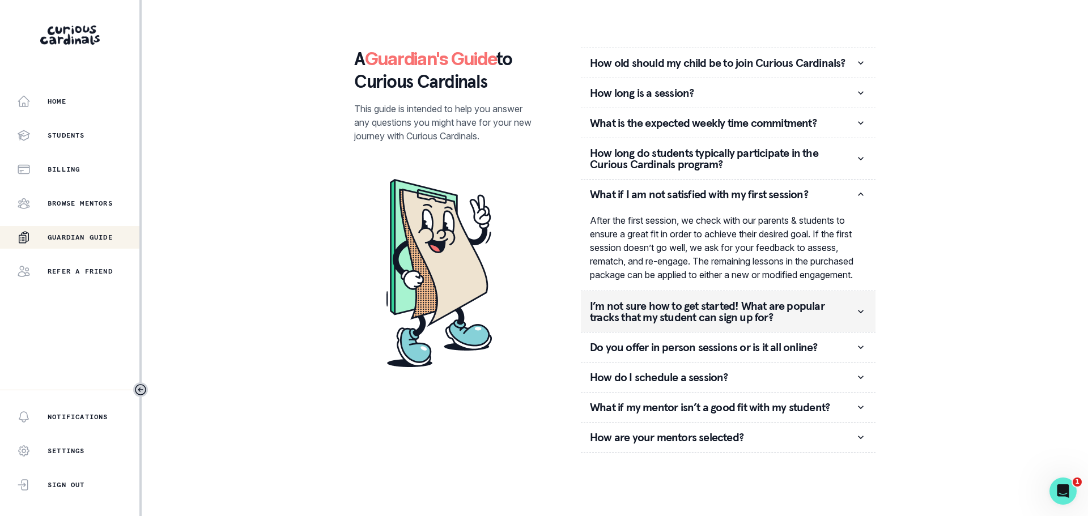
click at [825, 323] on p "I’m not sure how to get started! What are popular tracks that my student can si…" at bounding box center [722, 311] width 265 height 23
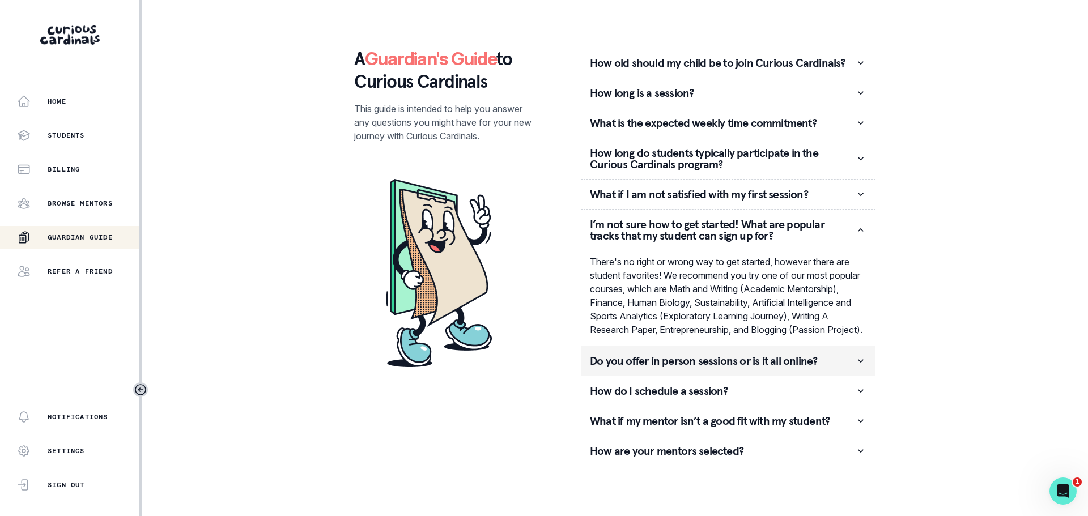
click at [668, 367] on p "Do you offer in person sessions or is it all online?" at bounding box center [722, 360] width 265 height 11
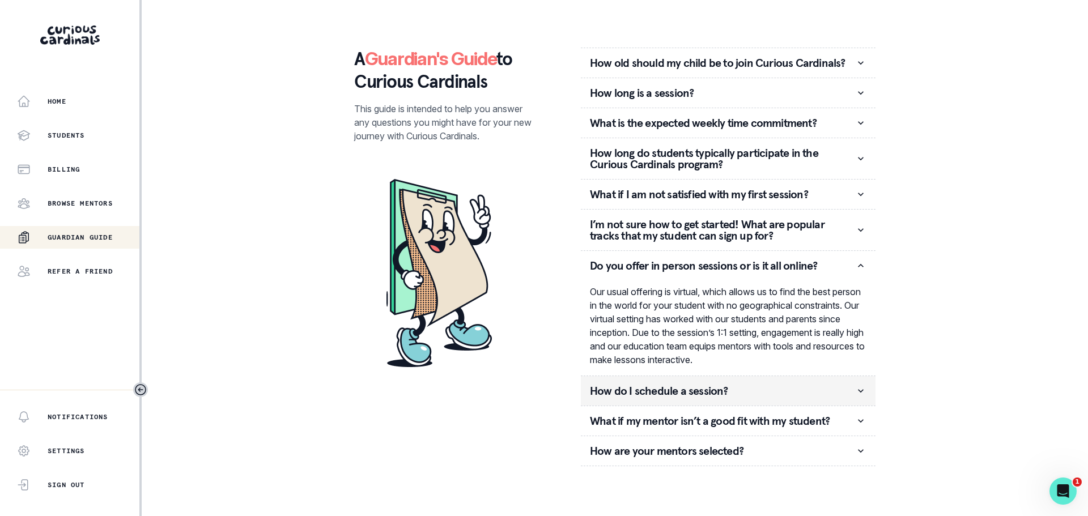
click at [732, 385] on p "How do I schedule a session?" at bounding box center [722, 390] width 265 height 11
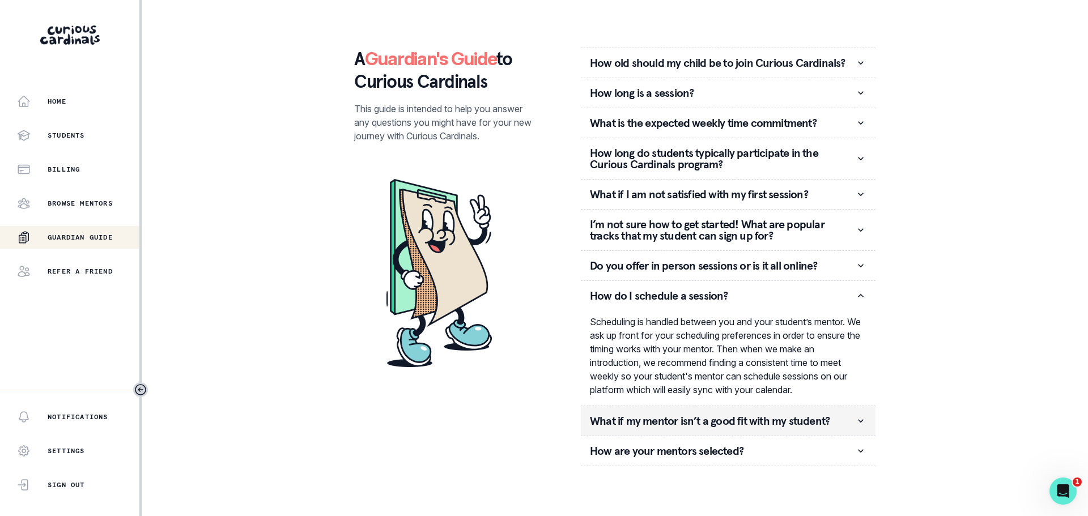
click at [700, 418] on p "What if my mentor isn’t a good fit with my student?" at bounding box center [722, 420] width 265 height 11
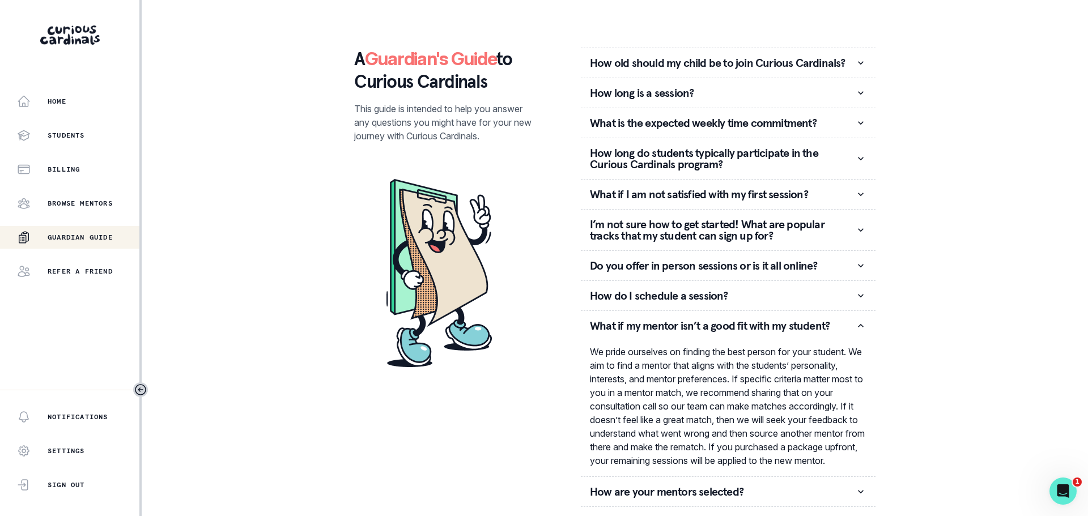
scroll to position [18, 0]
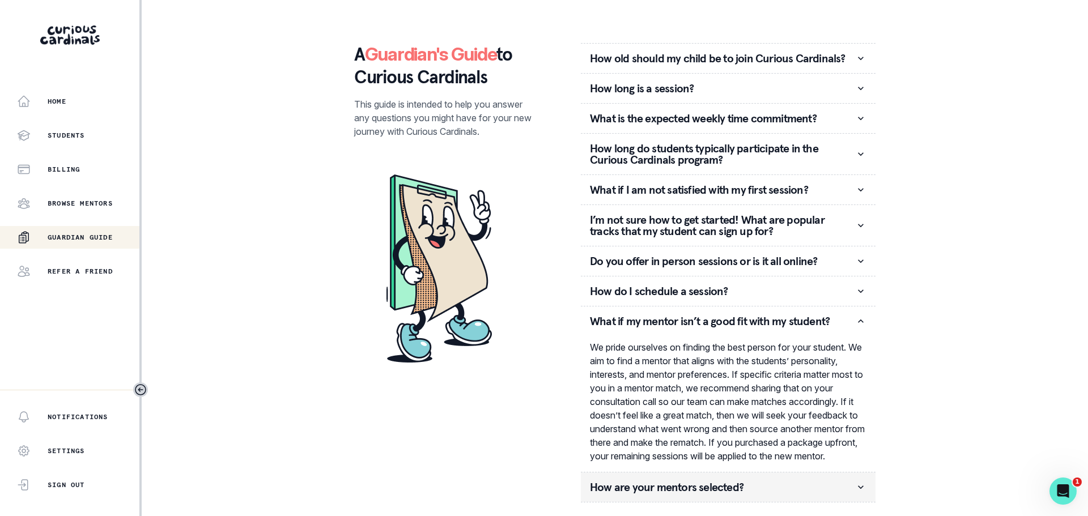
click at [721, 475] on button "How are your mentors selected?" at bounding box center [728, 487] width 295 height 29
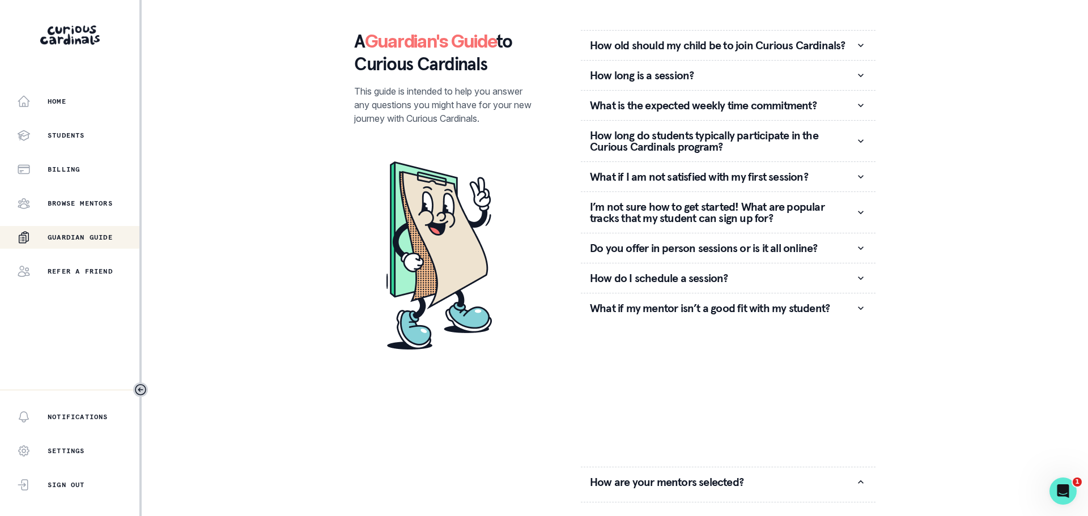
scroll to position [0, 0]
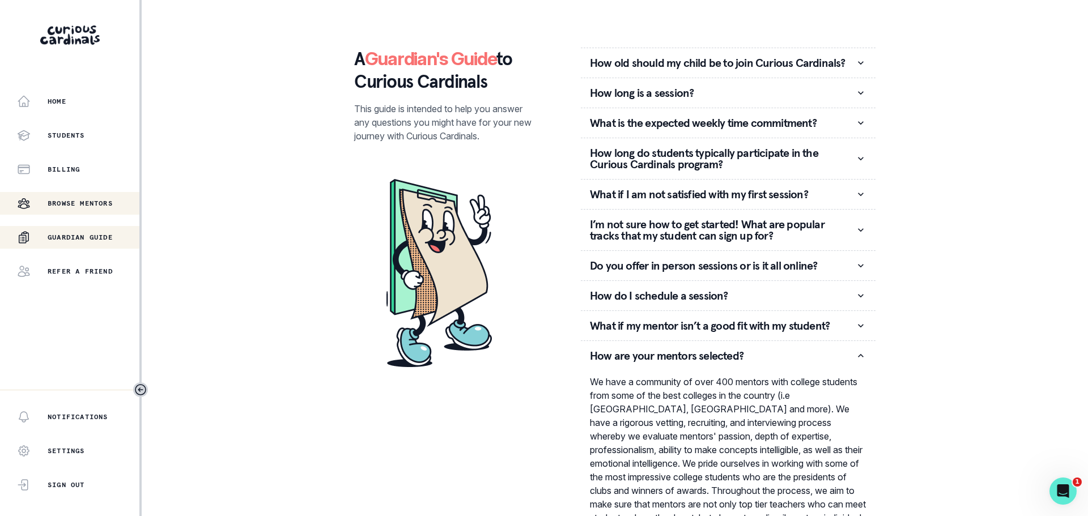
click at [80, 204] on p "Browse Mentors" at bounding box center [80, 203] width 65 height 9
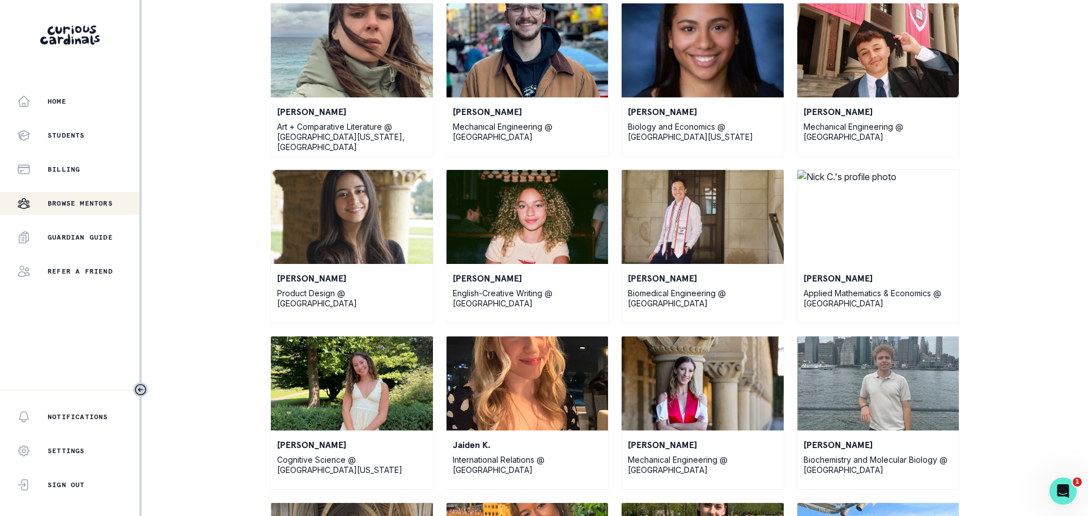
scroll to position [567, 0]
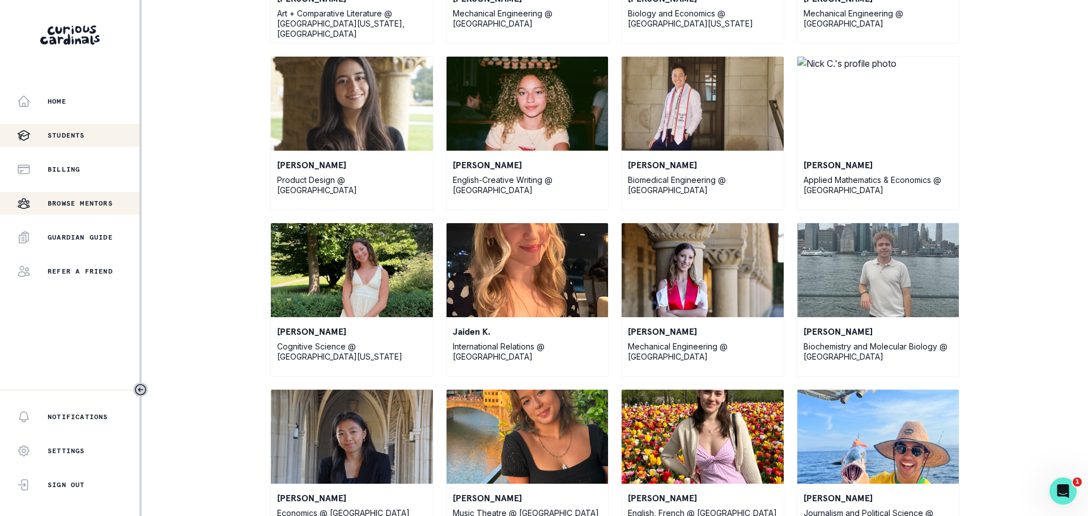
click at [72, 133] on p "Students" at bounding box center [66, 135] width 37 height 9
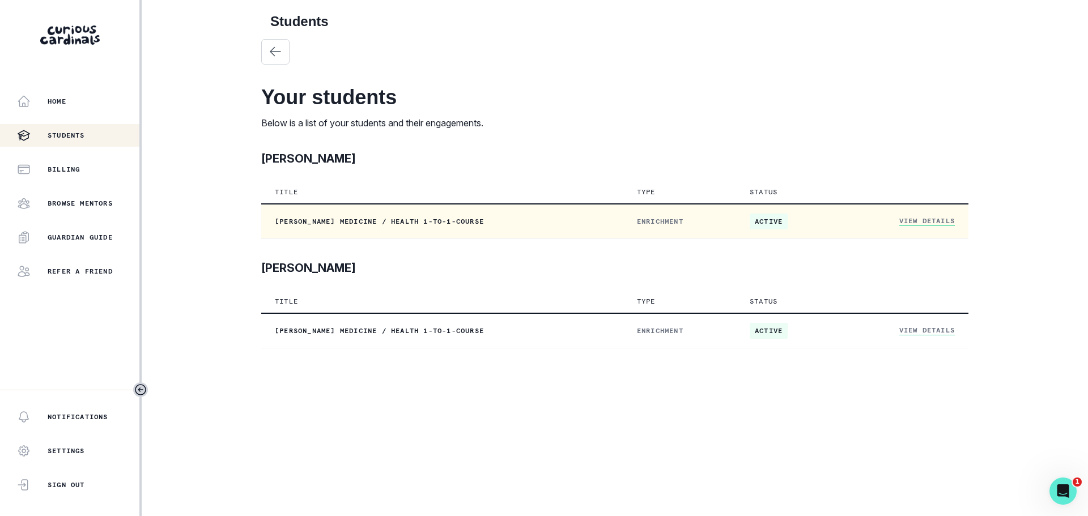
click at [936, 214] on td "View Details" at bounding box center [905, 221] width 127 height 35
click at [936, 215] on td "View Details" at bounding box center [905, 221] width 127 height 35
click at [916, 219] on link "View Details" at bounding box center [927, 221] width 56 height 10
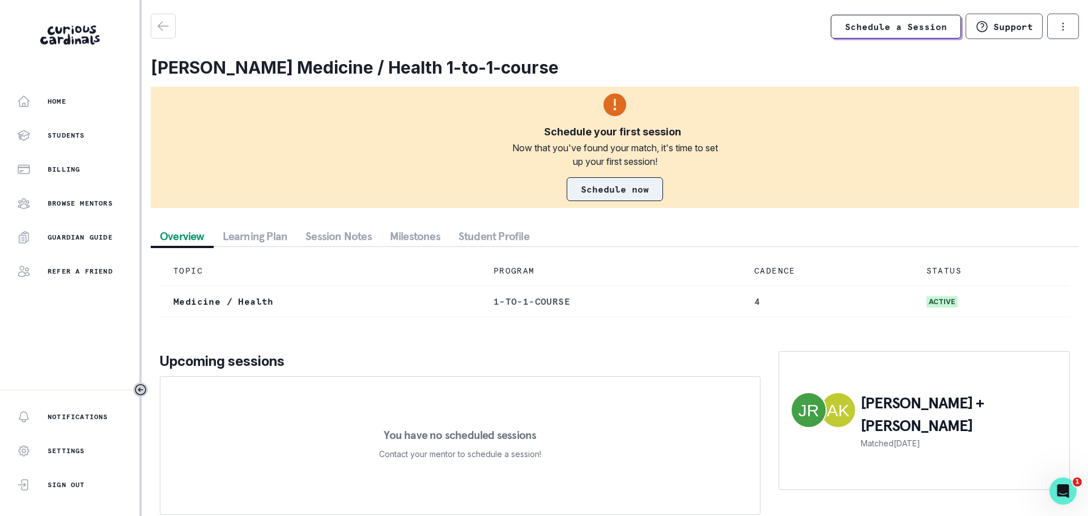
click at [638, 189] on link "Schedule now" at bounding box center [615, 189] width 96 height 24
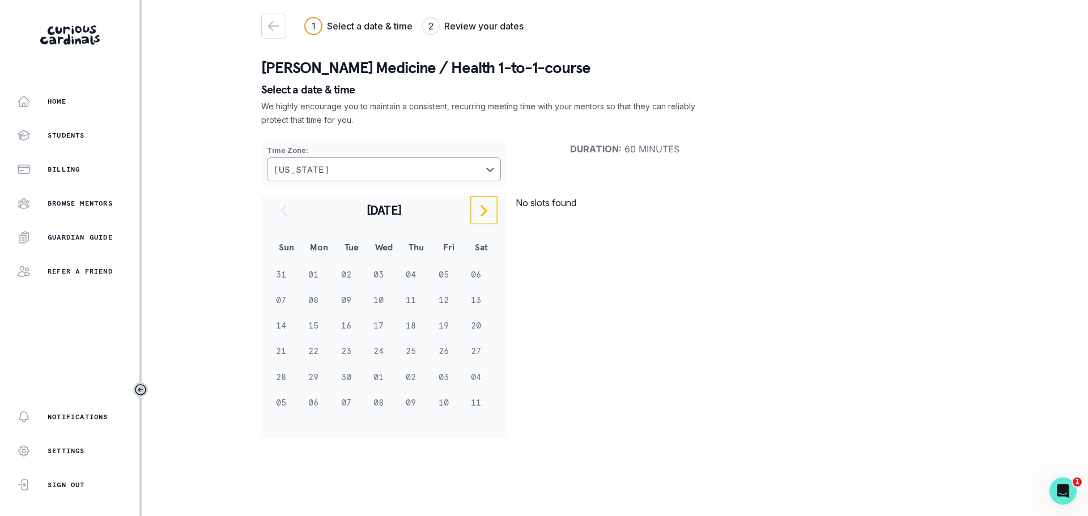
click at [483, 217] on icon "navigate to next month" at bounding box center [484, 211] width 14 height 14
click at [78, 138] on p "Students" at bounding box center [66, 135] width 37 height 9
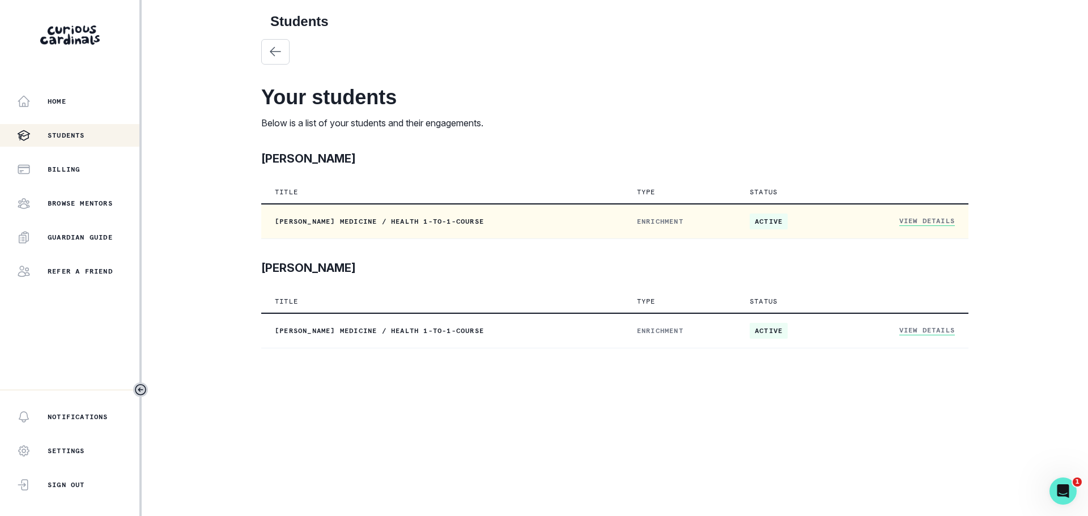
click at [908, 217] on link "View Details" at bounding box center [927, 221] width 56 height 10
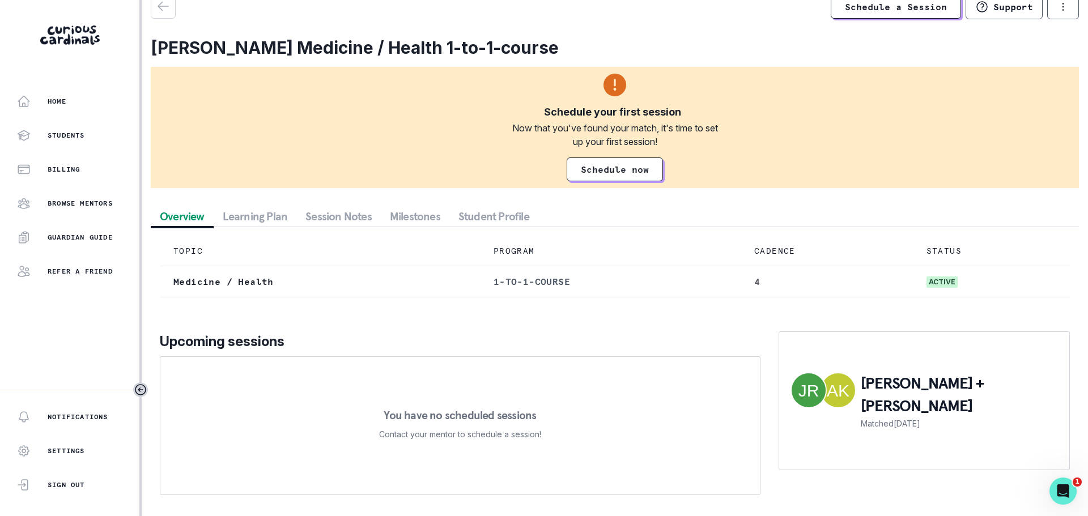
scroll to position [39, 0]
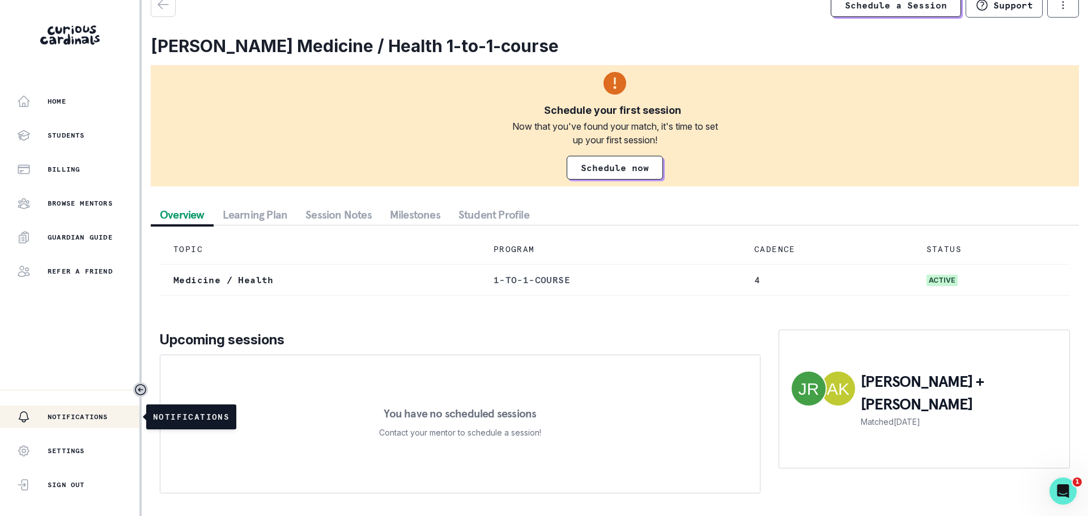
click at [103, 415] on p "Notifications" at bounding box center [78, 417] width 61 height 9
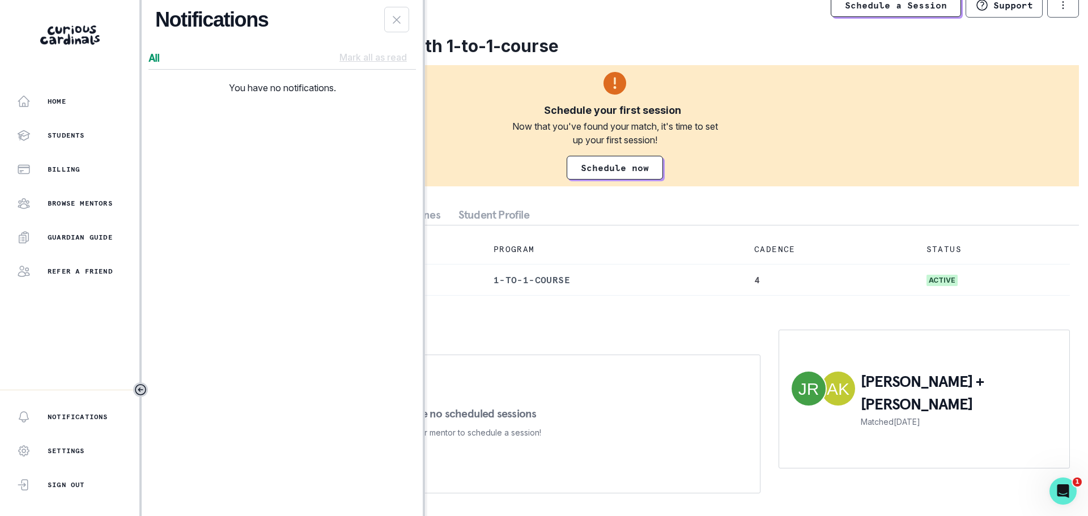
click at [583, 205] on div "Overview Learning Plan Session Notes Milestones Student Profile" at bounding box center [615, 215] width 928 height 21
click at [565, 205] on div "Overview Learning Plan Session Notes Milestones Student Profile" at bounding box center [615, 215] width 928 height 21
click at [407, 27] on button "Close Notifications Panel" at bounding box center [396, 20] width 25 height 26
